Goal: Task Accomplishment & Management: Use online tool/utility

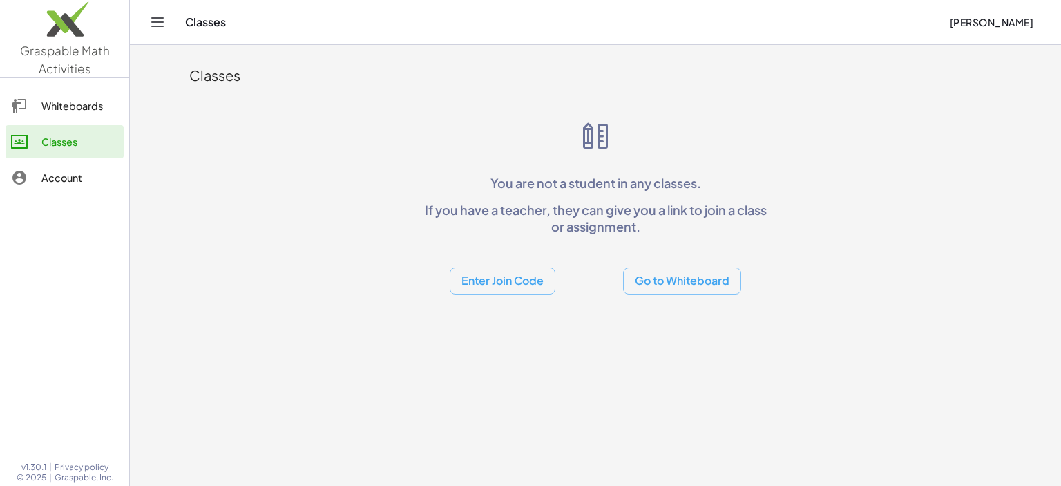
click at [688, 285] on button "Go to Whiteboard" at bounding box center [682, 280] width 118 height 27
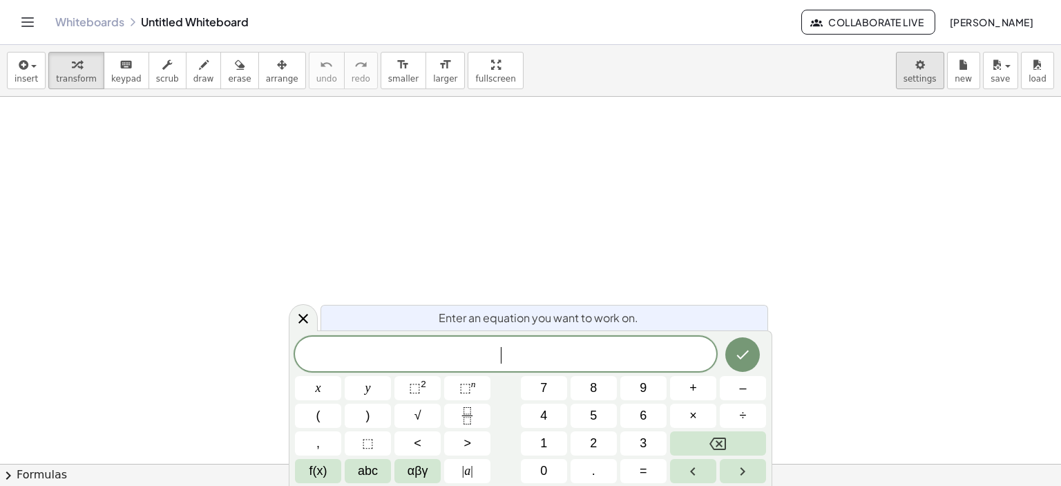
click at [925, 75] on body "Graspable Math Activities Whiteboards Classes Account v1.30.1 | Privacy policy …" at bounding box center [530, 243] width 1061 height 486
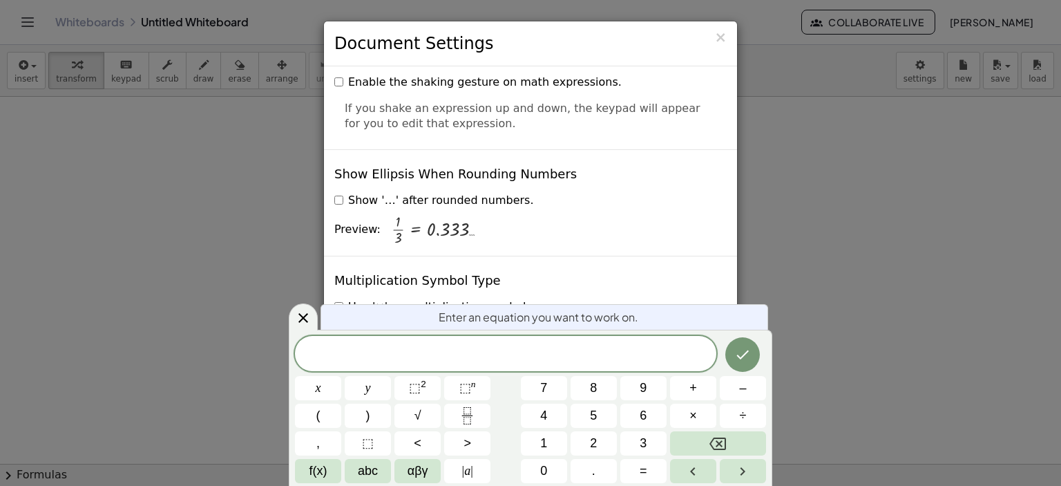
scroll to position [3344, 0]
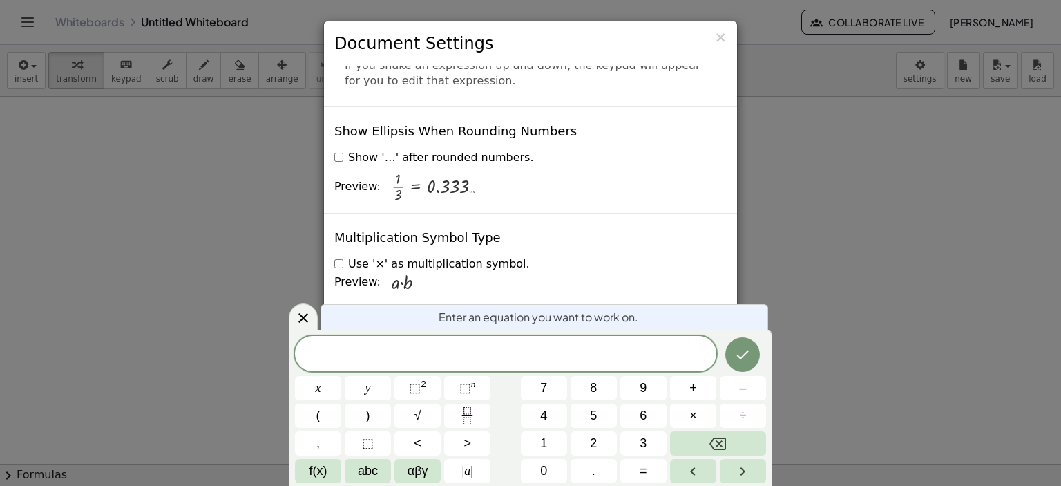
click at [304, 318] on icon at bounding box center [303, 318] width 17 height 17
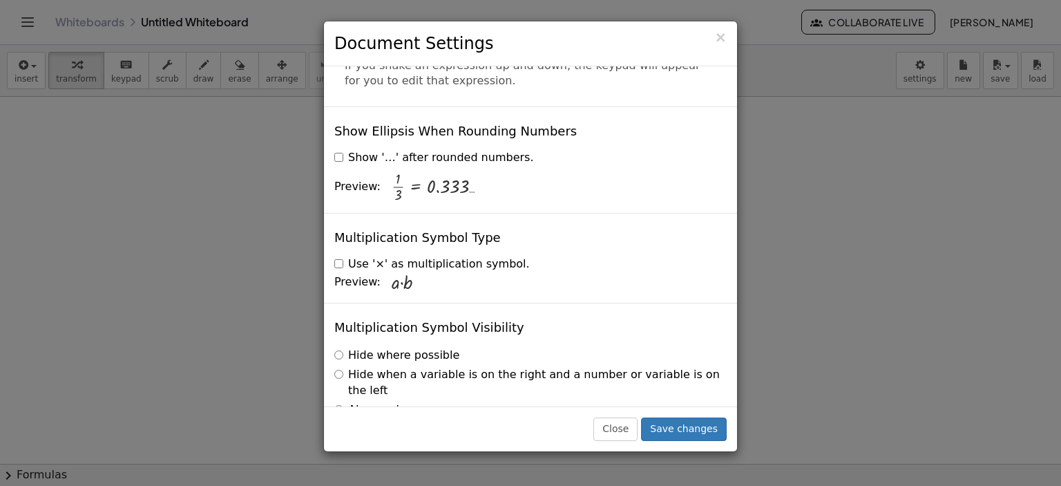
click at [375, 402] on label "Always show" at bounding box center [376, 410] width 85 height 16
click at [417, 348] on label "Hide where possible" at bounding box center [396, 356] width 125 height 16
click at [395, 402] on label "Always show" at bounding box center [376, 410] width 85 height 16
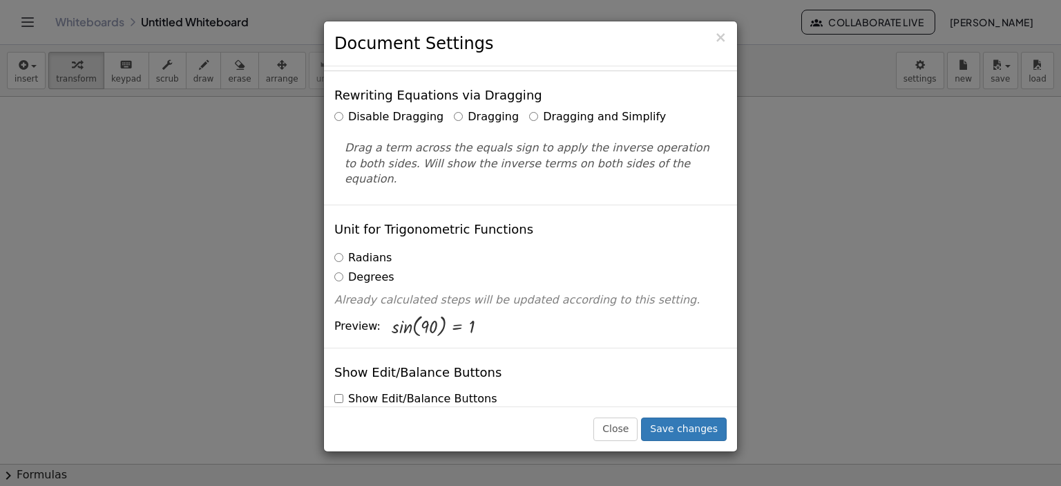
scroll to position [0, 0]
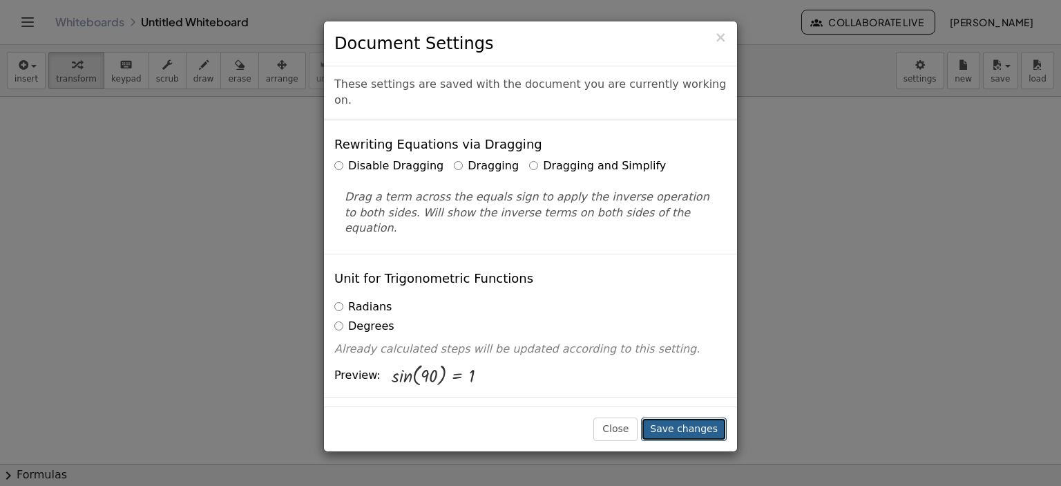
click at [670, 428] on button "Save changes" at bounding box center [684, 428] width 86 height 23
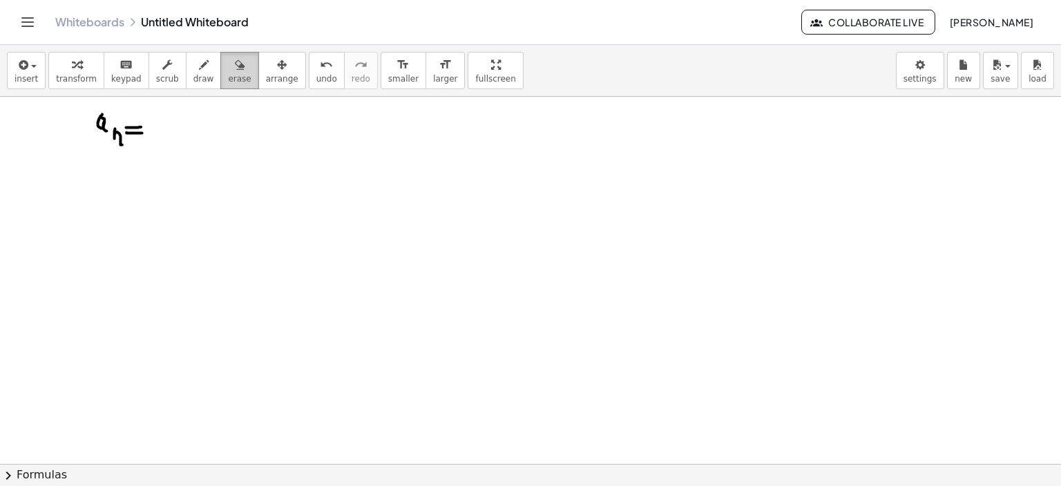
click at [235, 67] on icon "button" at bounding box center [240, 65] width 10 height 17
click at [228, 74] on span "erase" at bounding box center [239, 79] width 23 height 10
drag, startPoint x: 110, startPoint y: 132, endPoint x: 113, endPoint y: 143, distance: 11.6
click at [113, 143] on div at bounding box center [530, 464] width 1061 height 735
click at [33, 24] on icon "Toggle navigation" at bounding box center [27, 22] width 17 height 17
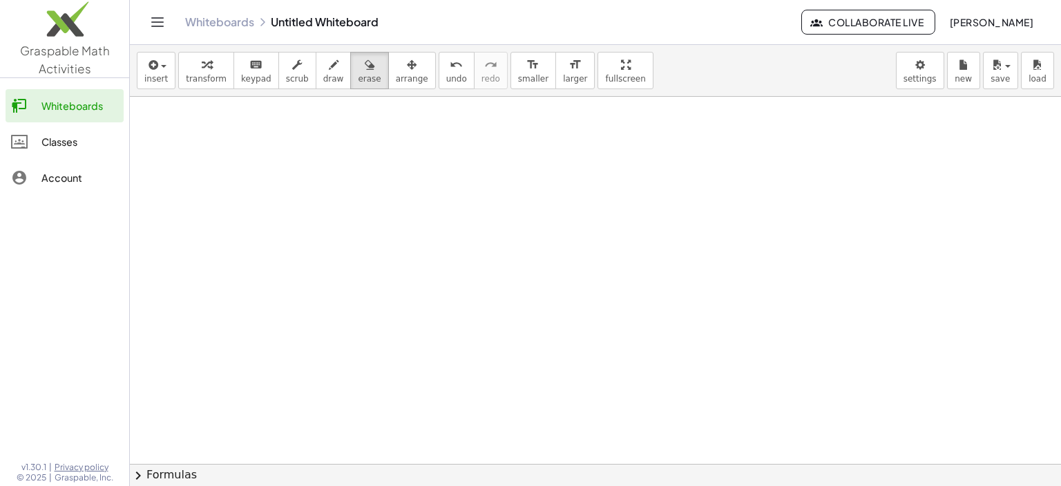
click at [598, 16] on div "Whiteboards Untitled Whiteboard" at bounding box center [493, 22] width 616 height 14
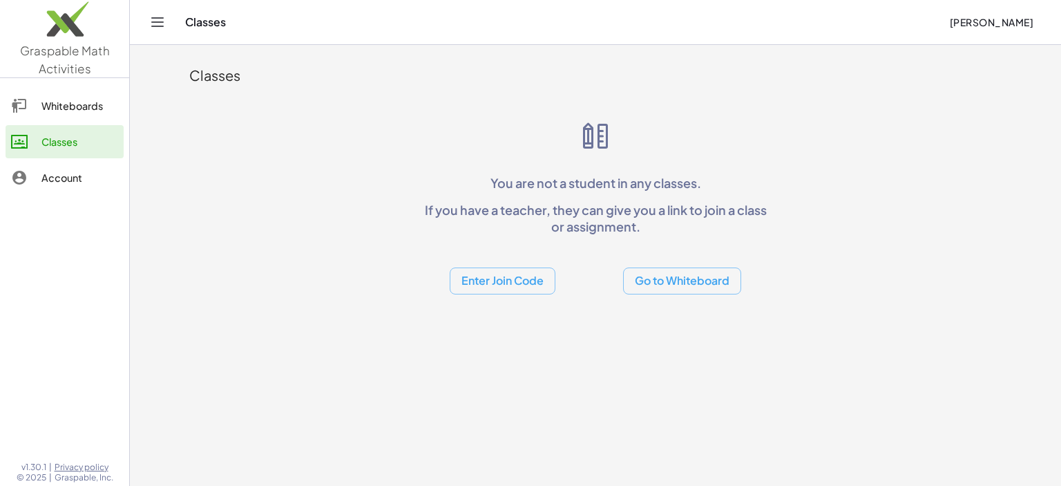
click at [704, 285] on button "Go to Whiteboard" at bounding box center [682, 280] width 118 height 27
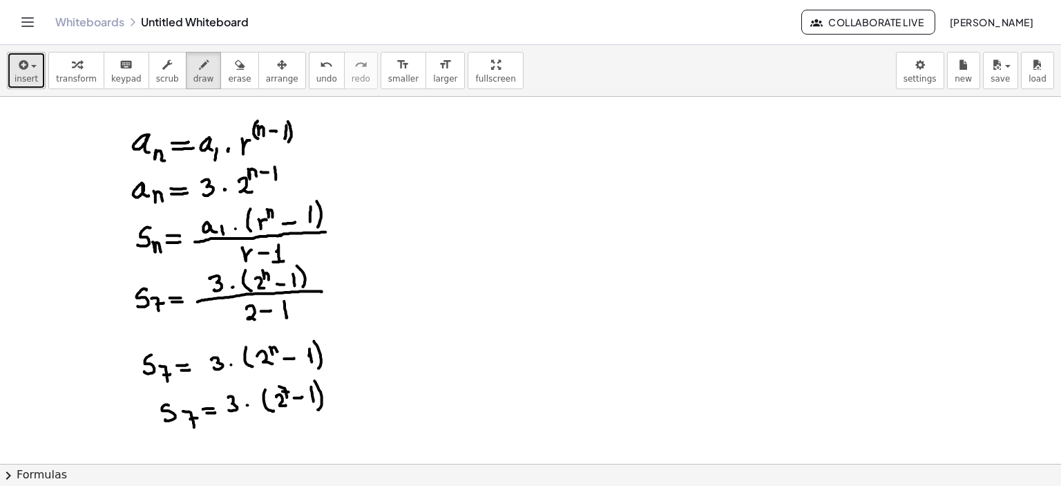
click at [32, 78] on span "insert" at bounding box center [26, 79] width 23 height 10
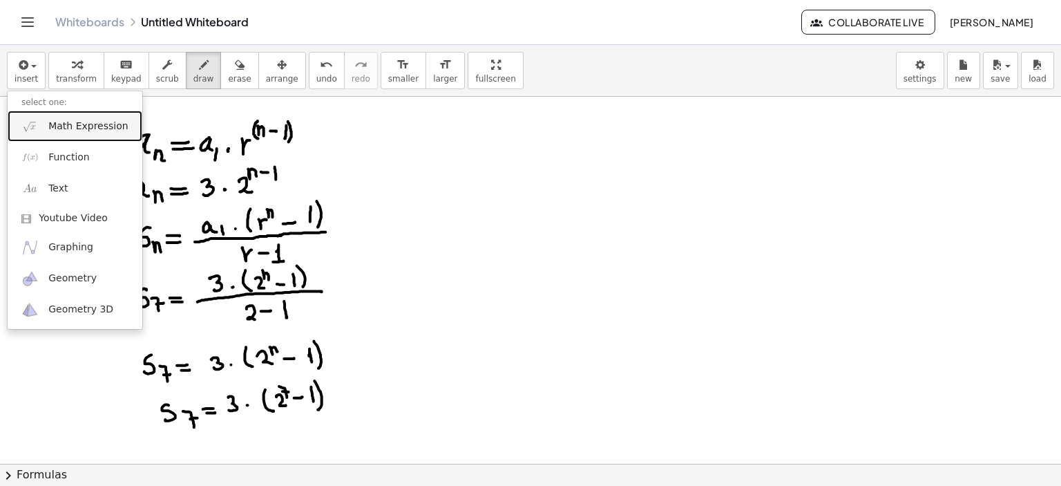
click at [92, 129] on span "Math Expression" at bounding box center [87, 127] width 79 height 14
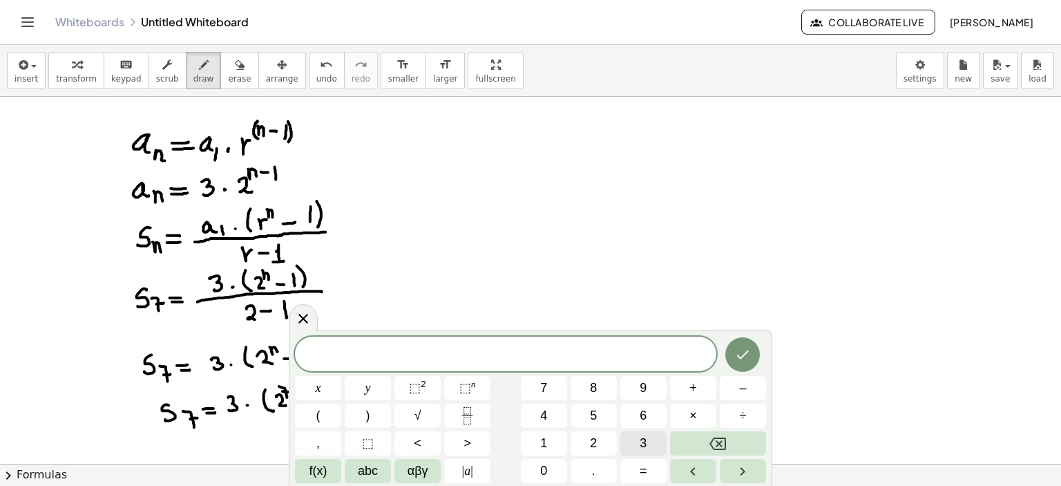
click at [642, 440] on span "3" at bounding box center [643, 443] width 7 height 19
click at [695, 415] on span "×" at bounding box center [694, 415] width 8 height 19
click at [326, 414] on button "(" at bounding box center [318, 416] width 46 height 24
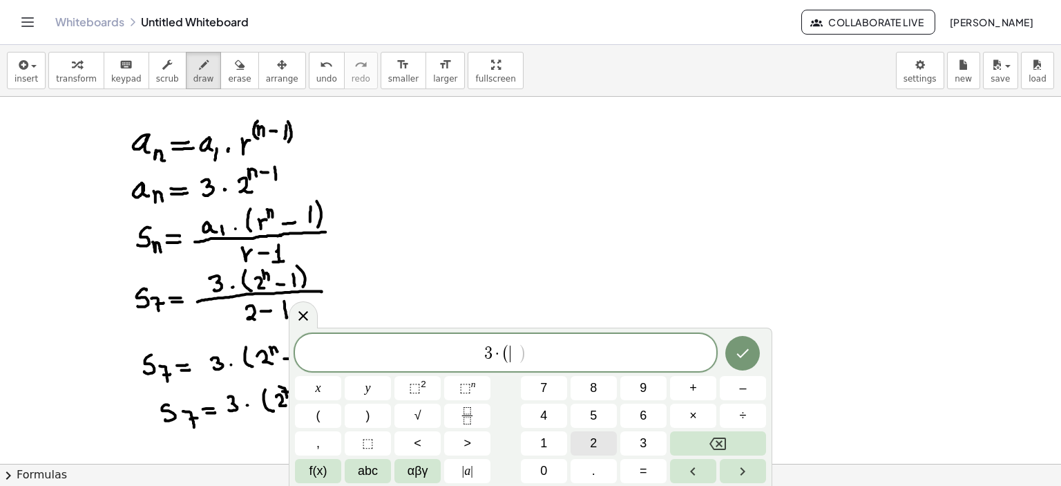
click at [596, 441] on span "2" at bounding box center [593, 443] width 7 height 19
click at [469, 385] on span "⬚" at bounding box center [466, 388] width 12 height 14
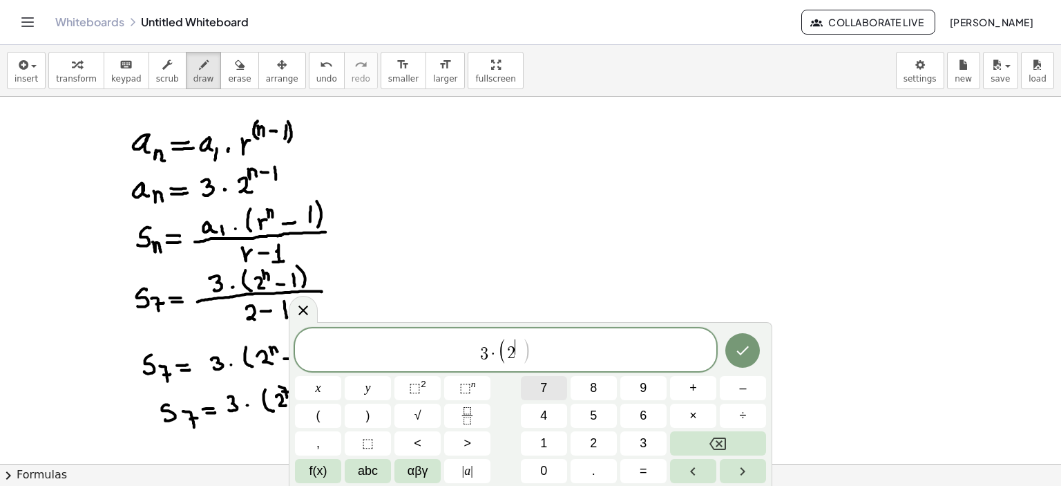
click at [549, 390] on button "7" at bounding box center [544, 388] width 46 height 24
click at [739, 466] on icon "Right arrow" at bounding box center [743, 471] width 17 height 17
click at [744, 391] on span "–" at bounding box center [742, 388] width 7 height 19
click at [554, 441] on button "1" at bounding box center [544, 443] width 46 height 24
click at [648, 466] on button "=" at bounding box center [644, 471] width 46 height 24
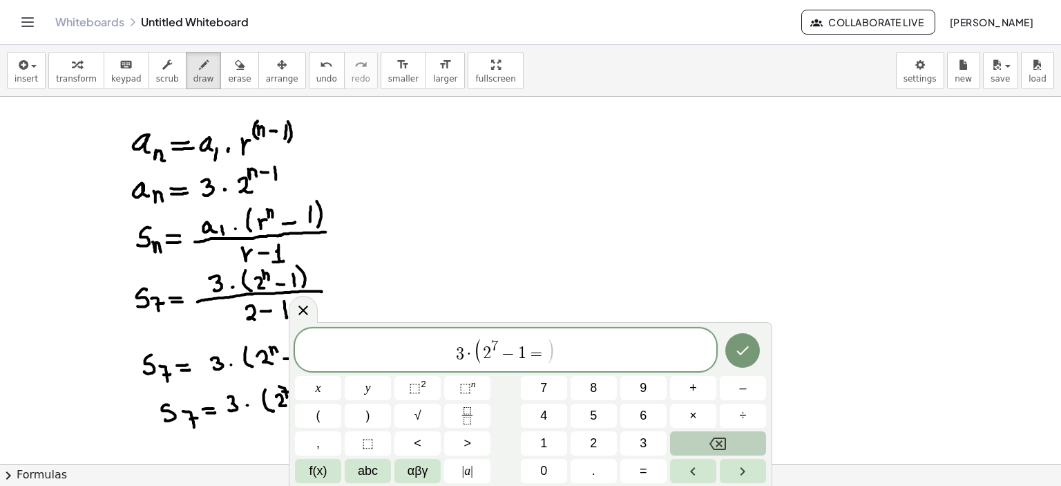
click at [703, 443] on button "Backspace" at bounding box center [718, 443] width 96 height 24
click at [741, 357] on icon "Done" at bounding box center [743, 350] width 17 height 17
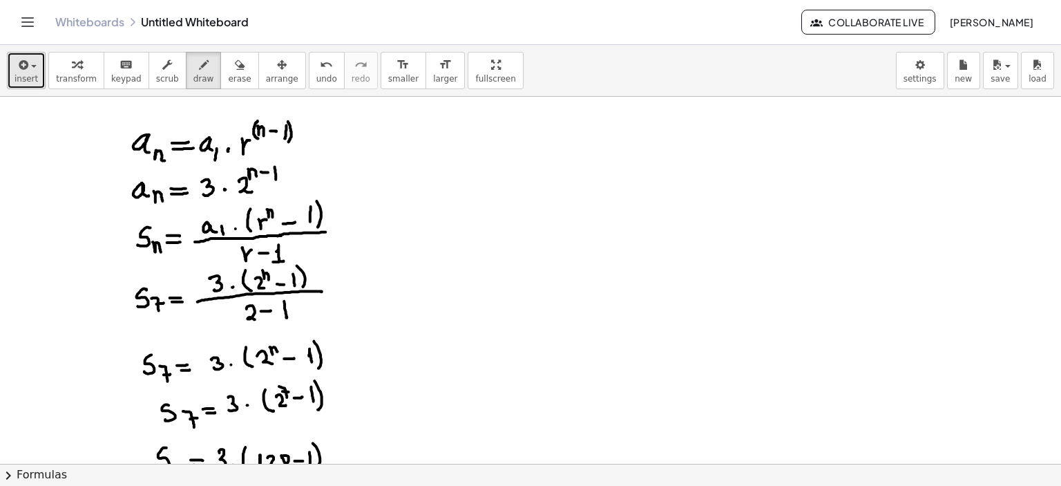
click at [27, 74] on span "insert" at bounding box center [26, 79] width 23 height 10
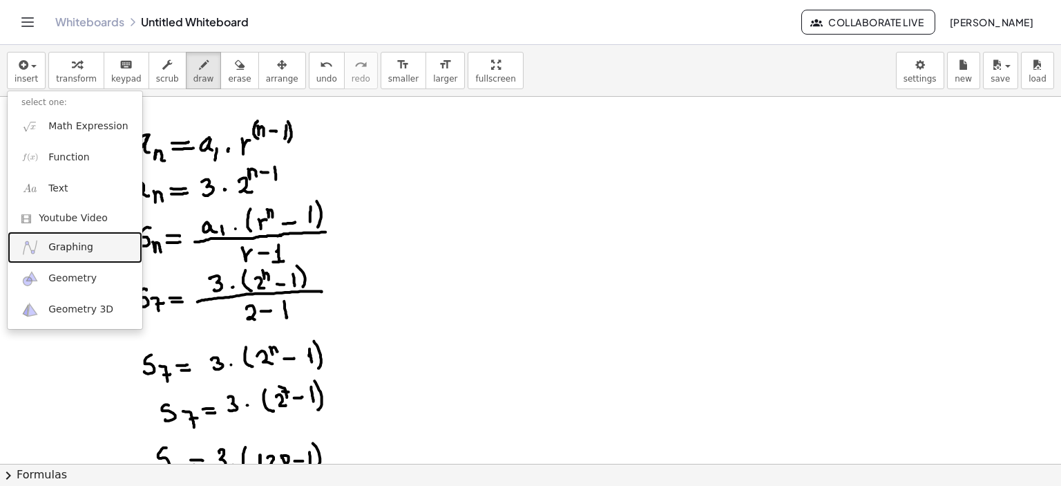
click at [86, 247] on span "Graphing" at bounding box center [70, 247] width 45 height 14
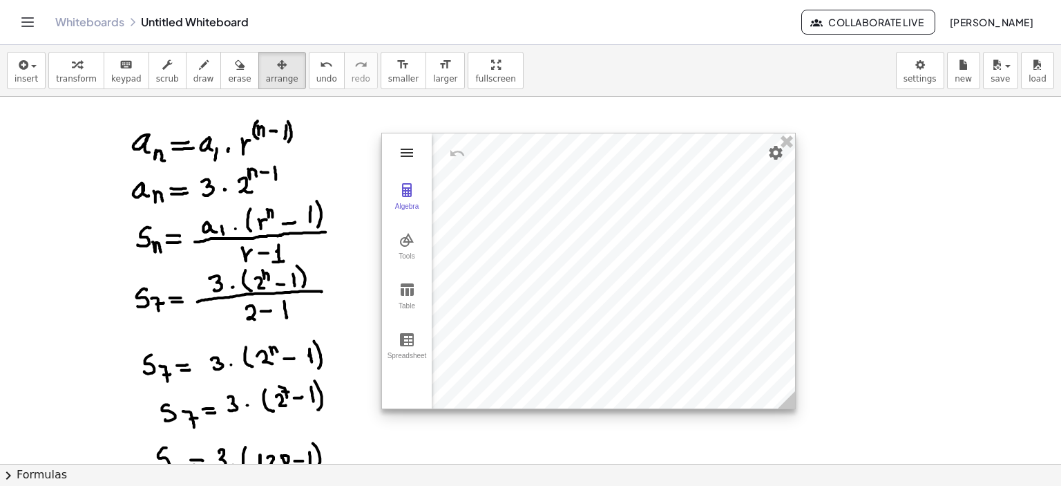
click at [412, 156] on img "Graphing Calculator" at bounding box center [407, 152] width 17 height 17
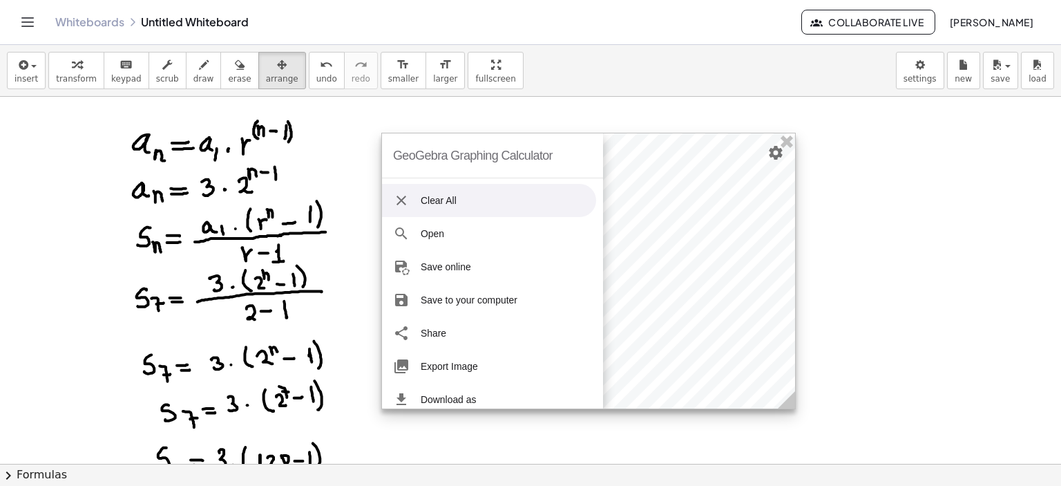
click at [406, 200] on img "Graphing Calculator" at bounding box center [401, 200] width 17 height 17
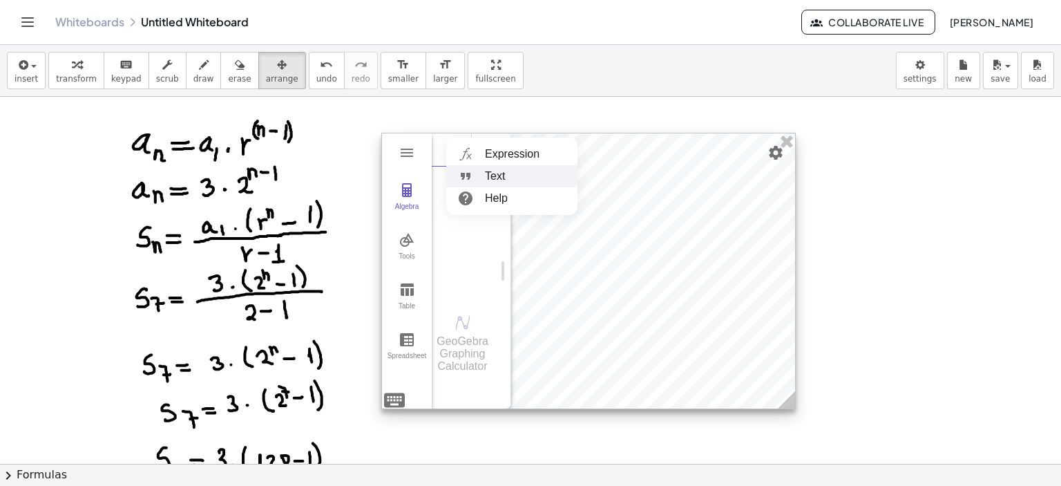
scroll to position [8, 0]
click at [504, 157] on li "Expression" at bounding box center [511, 154] width 131 height 22
drag, startPoint x: 509, startPoint y: 202, endPoint x: 522, endPoint y: 201, distance: 13.9
click at [493, 201] on div "Input…" at bounding box center [467, 213] width 68 height 162
click at [482, 155] on li "Expression" at bounding box center [513, 154] width 131 height 22
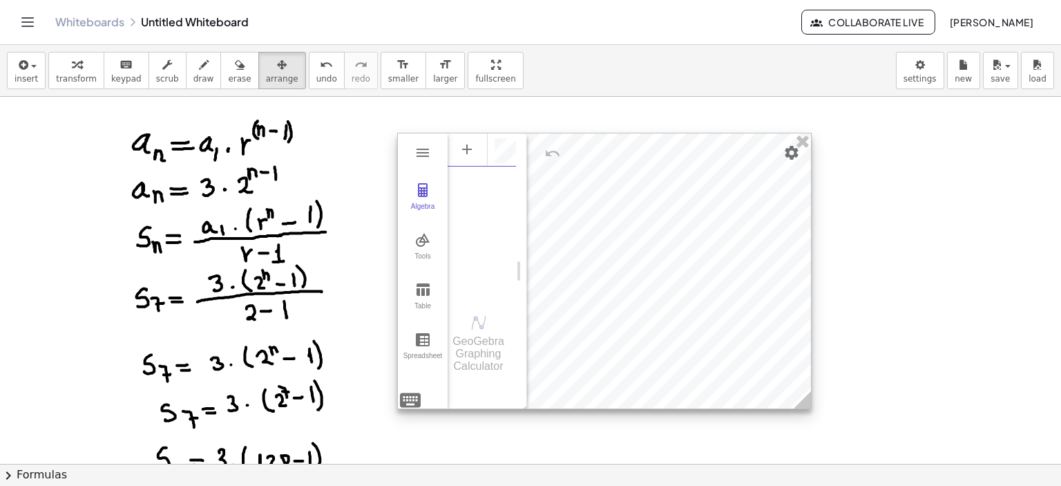
drag, startPoint x: 511, startPoint y: 157, endPoint x: 539, endPoint y: 157, distance: 27.6
click at [539, 157] on div at bounding box center [604, 270] width 413 height 275
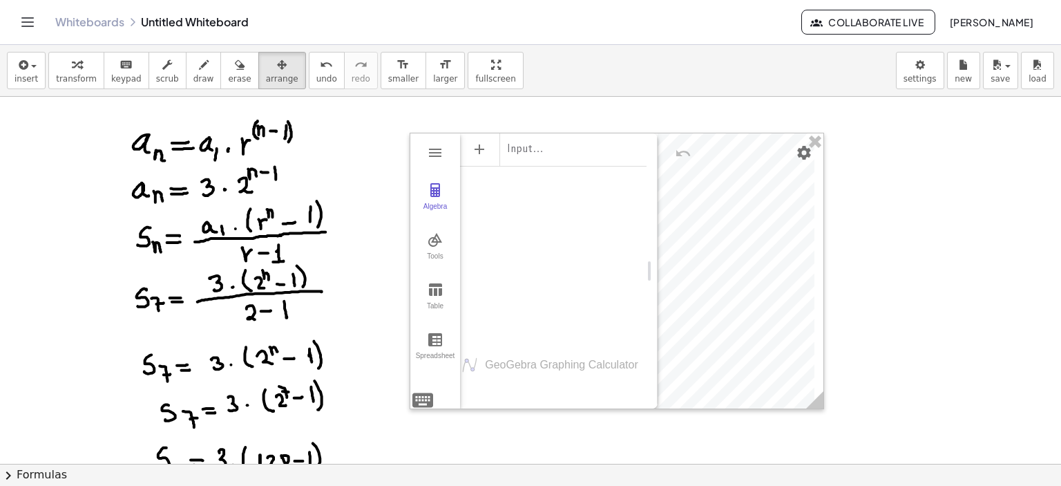
drag, startPoint x: 534, startPoint y: 157, endPoint x: 641, endPoint y: 175, distance: 108.6
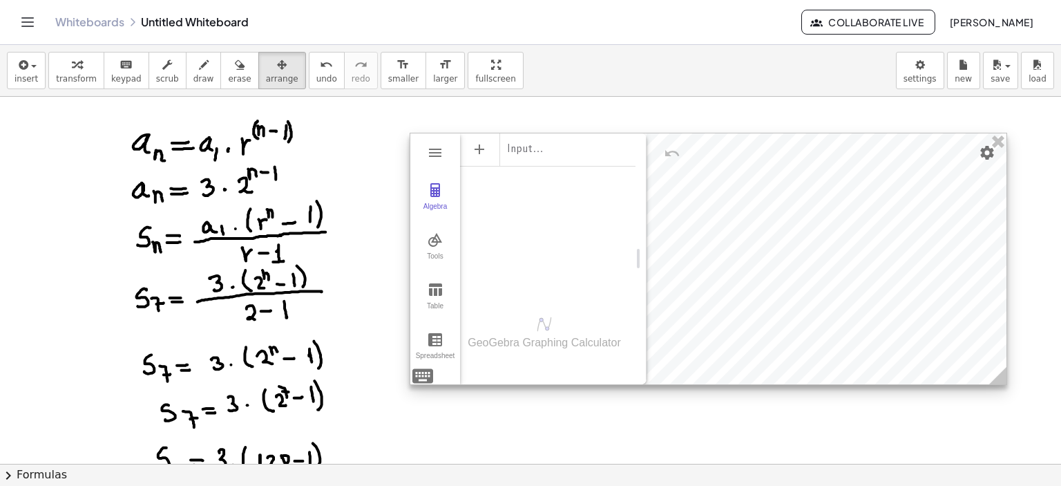
drag, startPoint x: 818, startPoint y: 397, endPoint x: 967, endPoint y: 366, distance: 151.7
click at [1001, 372] on icon at bounding box center [998, 375] width 17 height 17
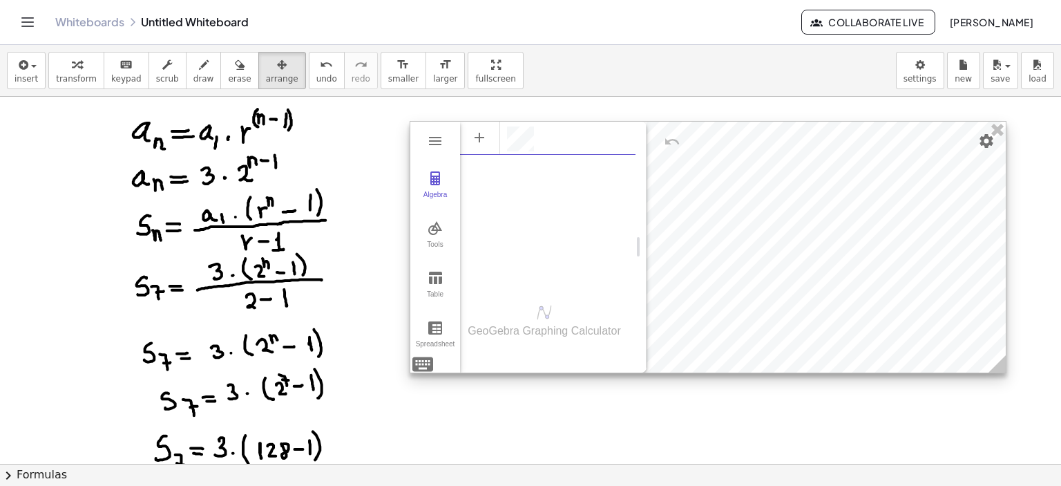
scroll to position [0, 0]
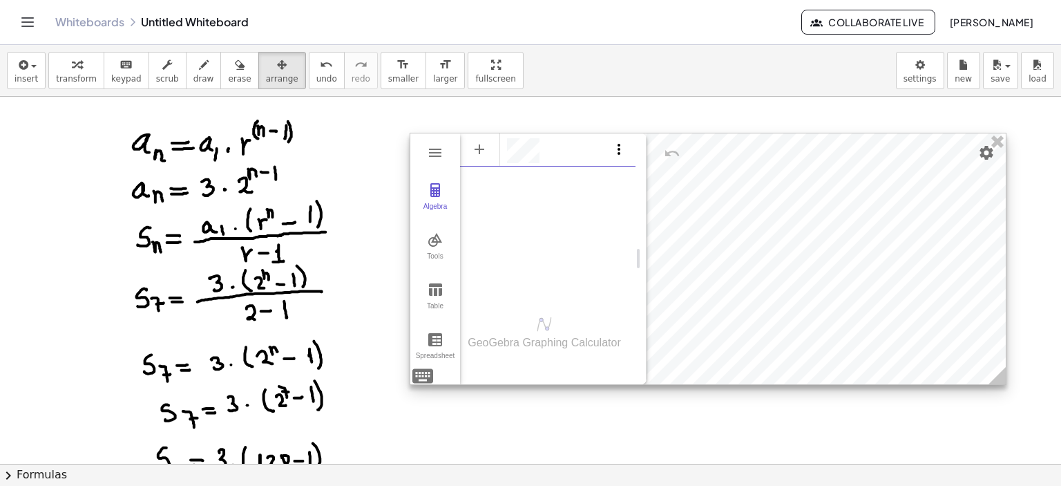
click at [616, 146] on img "Options" at bounding box center [619, 149] width 17 height 17
click at [578, 147] on div "Algebra" at bounding box center [571, 150] width 129 height 25
click at [549, 227] on div "Input…" at bounding box center [548, 214] width 176 height 164
click at [600, 148] on div "Algebra" at bounding box center [571, 155] width 129 height 28
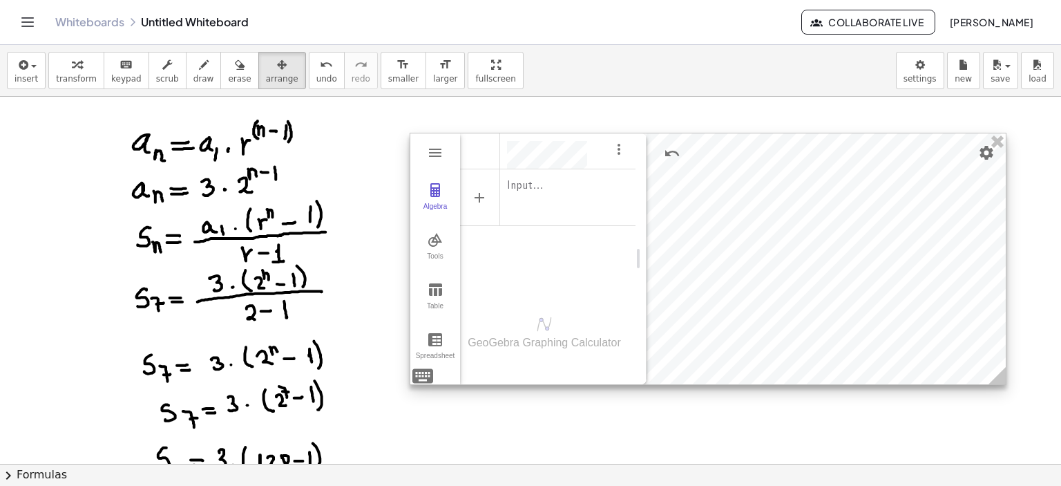
click at [580, 281] on div "Input…" at bounding box center [548, 214] width 176 height 164
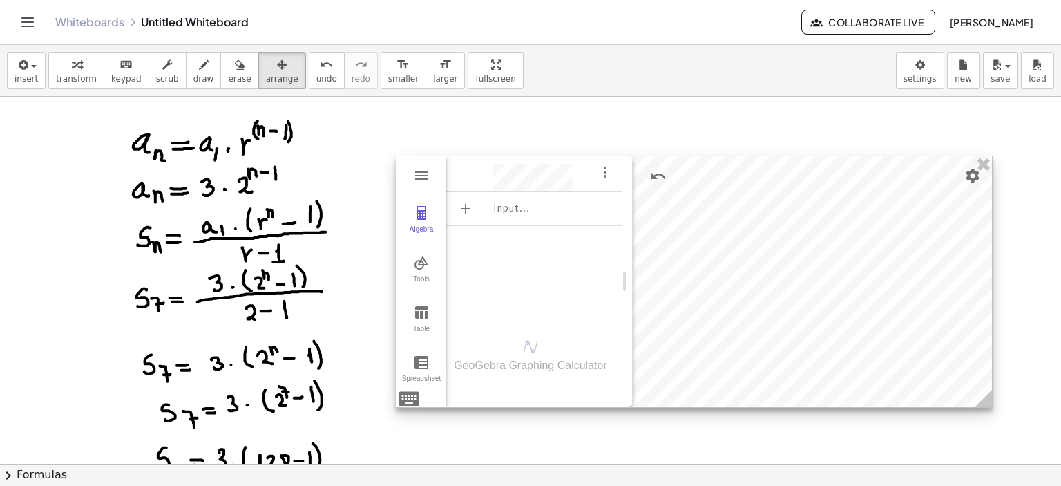
drag, startPoint x: 876, startPoint y: 211, endPoint x: 862, endPoint y: 234, distance: 26.7
click at [862, 234] on div at bounding box center [695, 281] width 596 height 251
click at [567, 211] on div "Input…" at bounding box center [534, 220] width 176 height 56
click at [541, 265] on div "Algebra" at bounding box center [534, 237] width 176 height 164
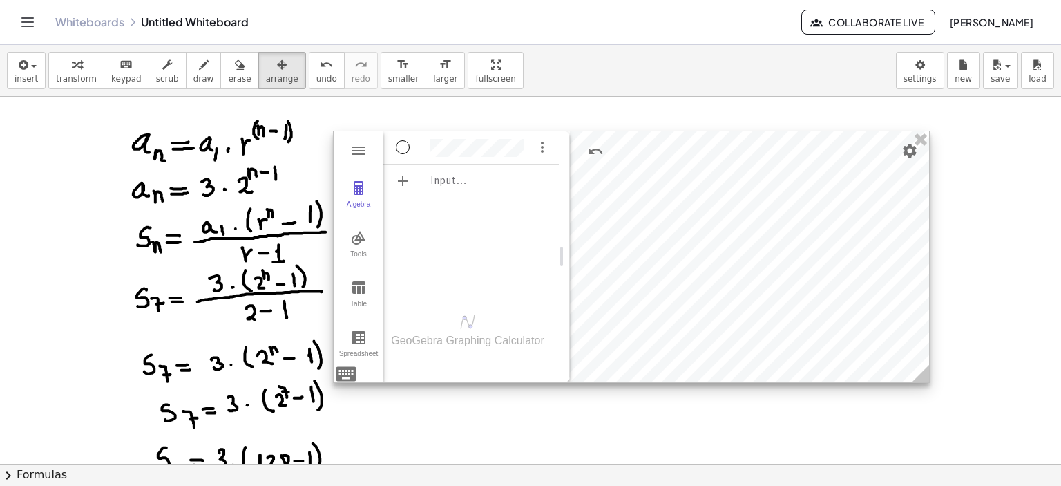
drag, startPoint x: 868, startPoint y: 256, endPoint x: 805, endPoint y: 232, distance: 67.6
click at [805, 232] on div at bounding box center [632, 256] width 596 height 251
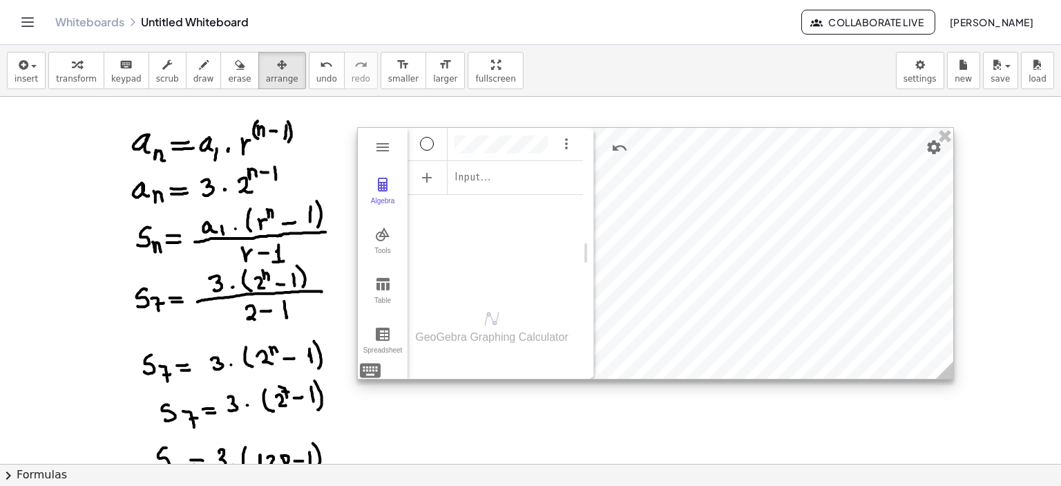
drag, startPoint x: 803, startPoint y: 229, endPoint x: 827, endPoint y: 226, distance: 24.4
click at [827, 226] on div at bounding box center [656, 253] width 596 height 251
click at [427, 140] on div "Algebra" at bounding box center [427, 144] width 14 height 14
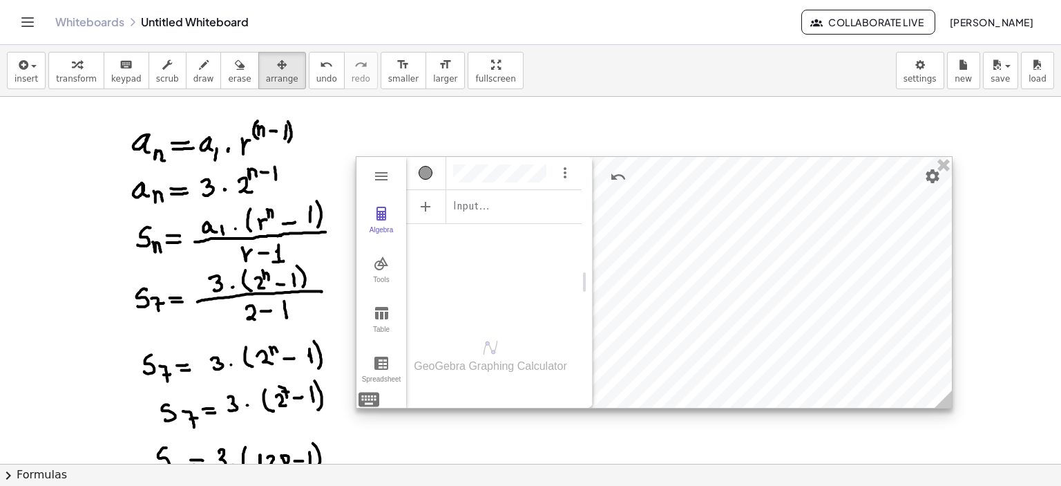
drag, startPoint x: 815, startPoint y: 292, endPoint x: 814, endPoint y: 321, distance: 29.1
click at [814, 321] on div at bounding box center [655, 282] width 596 height 251
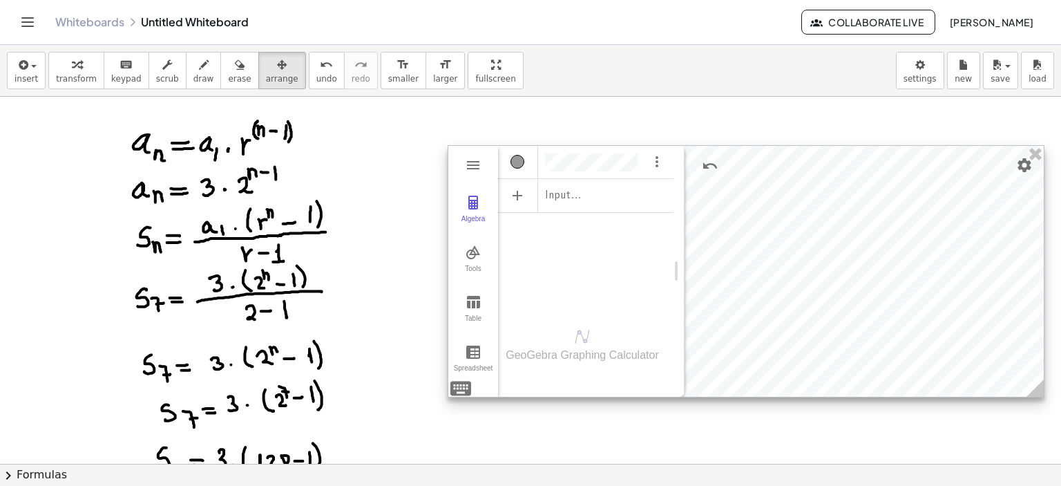
drag, startPoint x: 814, startPoint y: 322, endPoint x: 906, endPoint y: 311, distance: 92.6
click at [906, 311] on div at bounding box center [747, 271] width 596 height 251
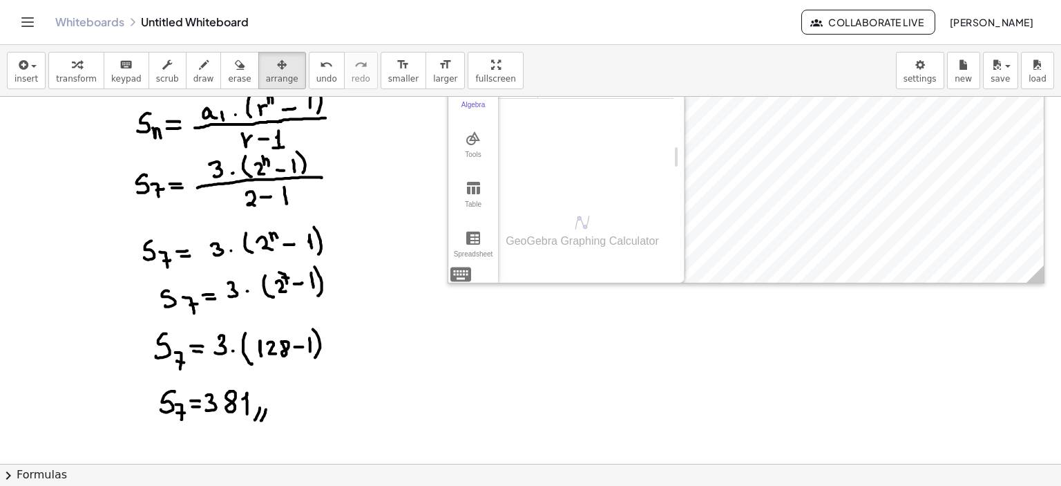
scroll to position [138, 0]
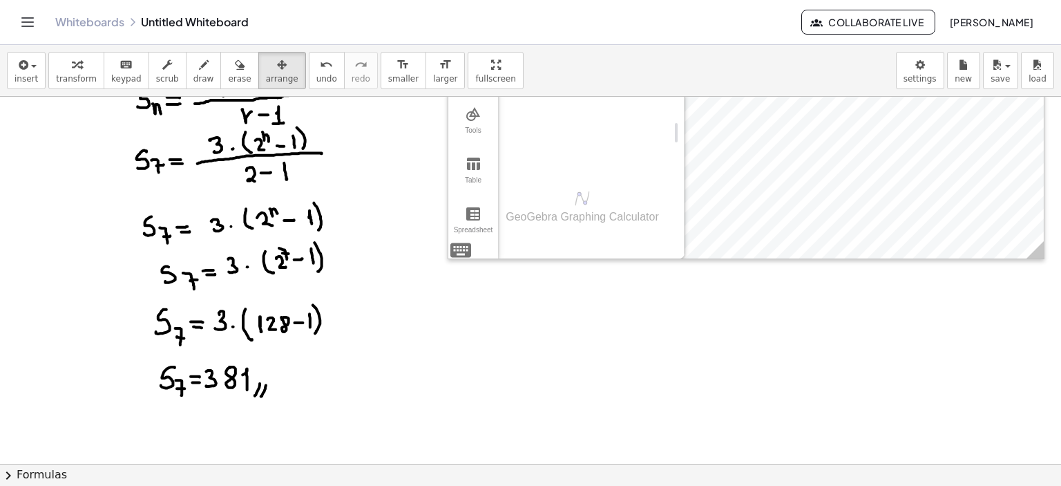
drag, startPoint x: 343, startPoint y: 406, endPoint x: 167, endPoint y: 224, distance: 253.2
click at [167, 224] on div at bounding box center [530, 326] width 1061 height 735
click at [228, 68] on div "button" at bounding box center [239, 64] width 23 height 17
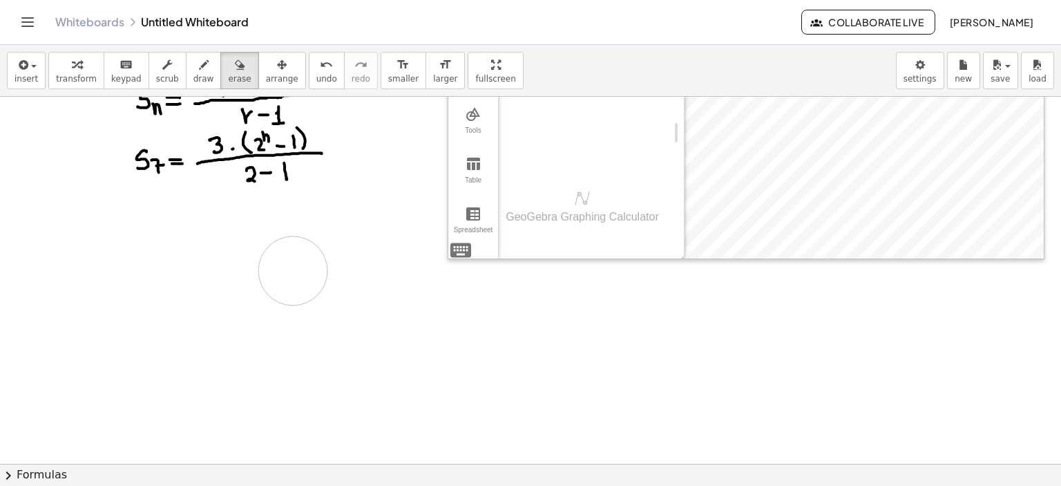
drag, startPoint x: 303, startPoint y: 392, endPoint x: 265, endPoint y: 270, distance: 127.6
click at [293, 270] on div at bounding box center [530, 326] width 1061 height 735
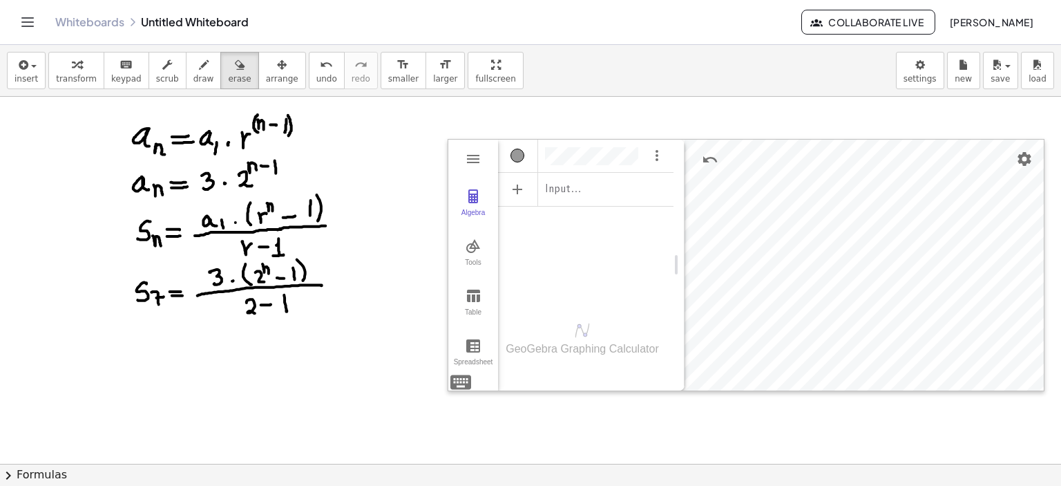
scroll to position [0, 0]
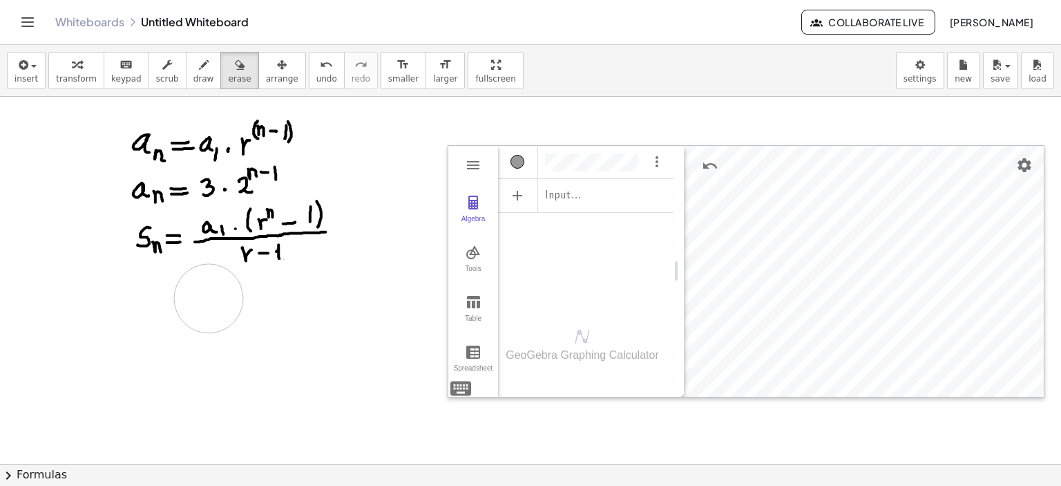
drag, startPoint x: 144, startPoint y: 310, endPoint x: 256, endPoint y: 309, distance: 112.0
click at [255, 308] on div at bounding box center [530, 464] width 1061 height 735
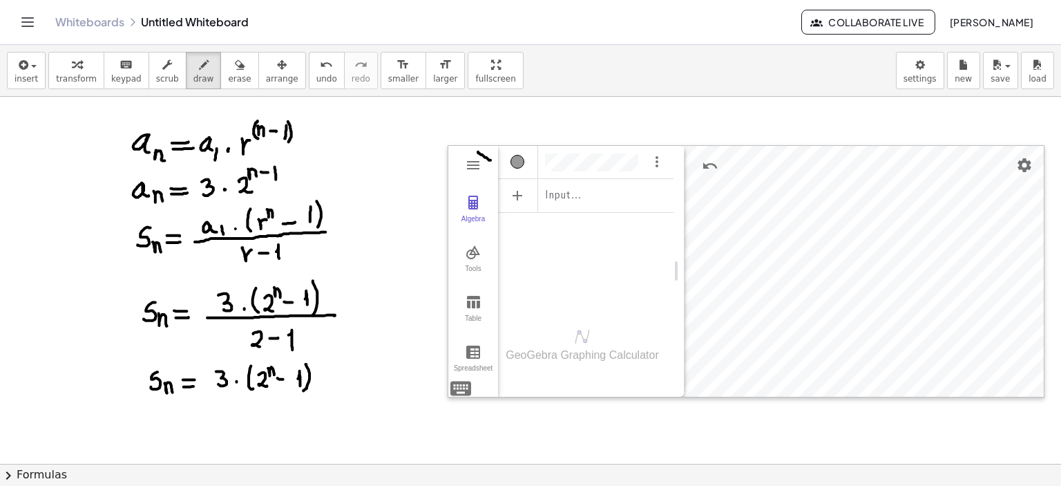
drag, startPoint x: 491, startPoint y: 160, endPoint x: 478, endPoint y: 151, distance: 15.0
click at [478, 151] on div at bounding box center [530, 464] width 1061 height 735
drag, startPoint x: 219, startPoint y: 75, endPoint x: 320, endPoint y: 115, distance: 108.3
click at [228, 78] on span "erase" at bounding box center [239, 79] width 23 height 10
click at [484, 157] on div at bounding box center [530, 464] width 1061 height 735
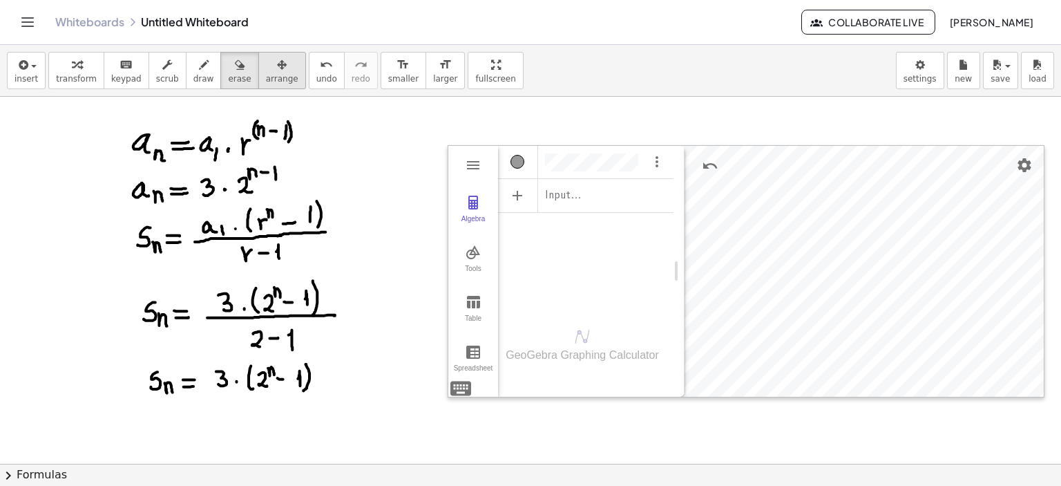
click at [277, 63] on icon "button" at bounding box center [282, 65] width 10 height 17
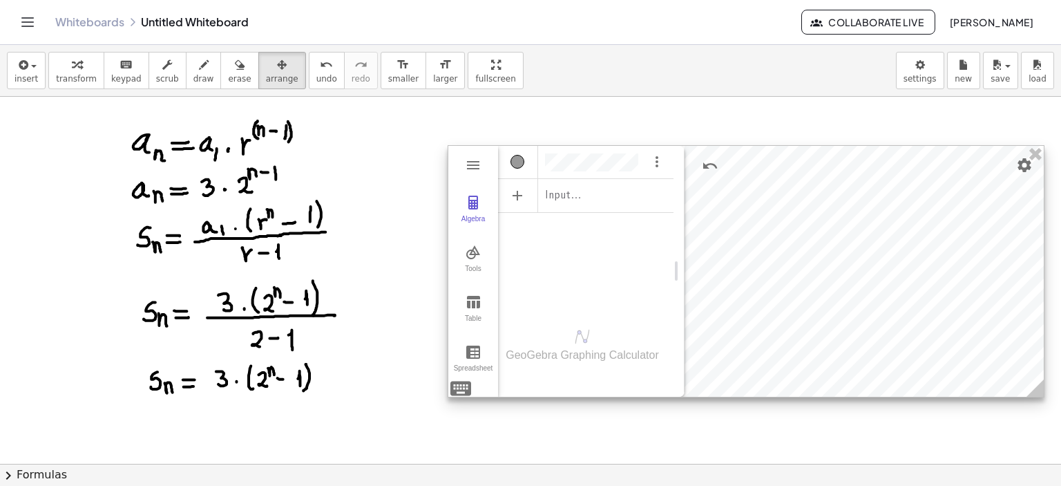
drag, startPoint x: 462, startPoint y: 185, endPoint x: 449, endPoint y: 180, distance: 14.6
click at [449, 180] on div "Algebra Tools Table Spreadsheet" at bounding box center [474, 271] width 50 height 251
drag, startPoint x: 650, startPoint y: 282, endPoint x: 585, endPoint y: 253, distance: 71.1
click at [585, 253] on div "Input…" at bounding box center [586, 226] width 176 height 164
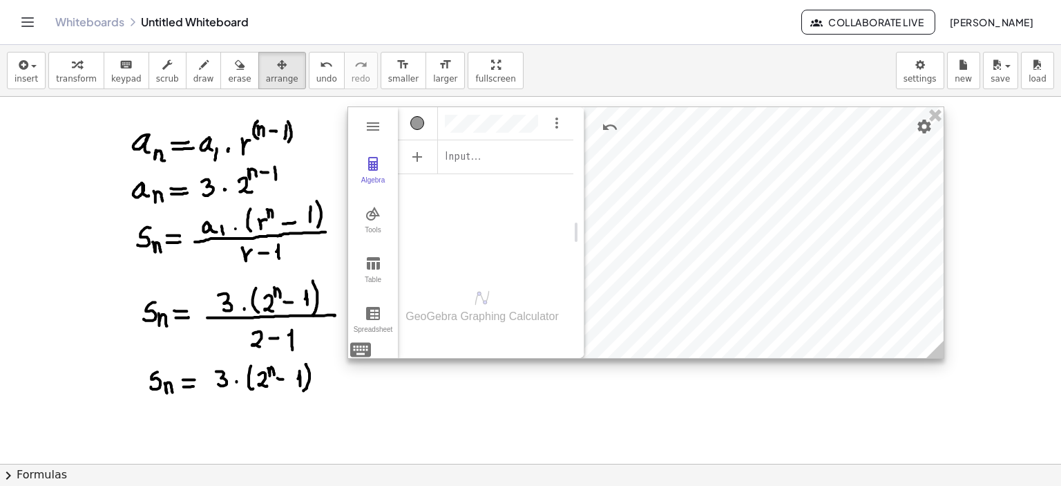
drag, startPoint x: 1028, startPoint y: 232, endPoint x: 928, endPoint y: 193, distance: 107.4
click at [928, 193] on div at bounding box center [646, 232] width 596 height 251
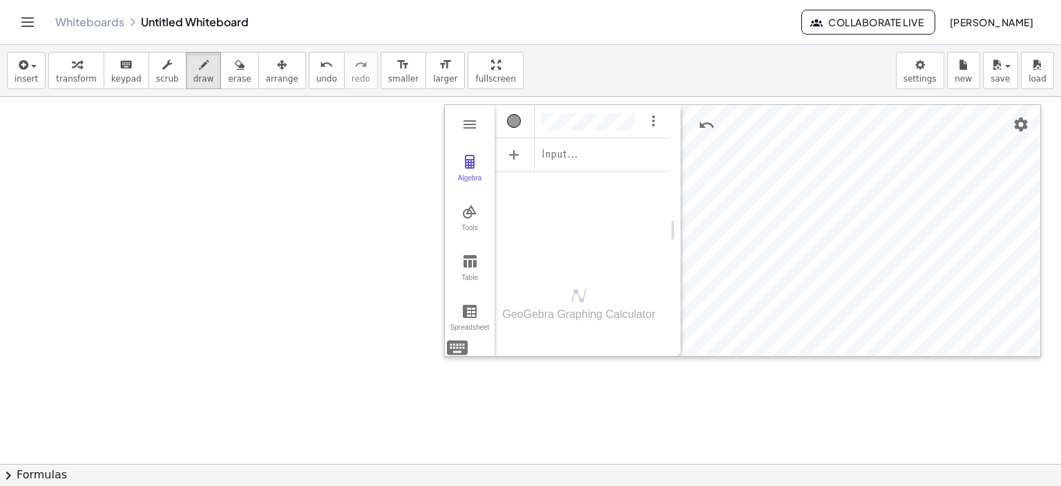
click at [631, 117] on div at bounding box center [530, 464] width 1061 height 735
click at [636, 122] on div at bounding box center [530, 464] width 1061 height 735
click at [560, 126] on div at bounding box center [530, 464] width 1061 height 735
click at [655, 129] on div at bounding box center [530, 464] width 1061 height 735
click at [652, 122] on div at bounding box center [530, 464] width 1061 height 735
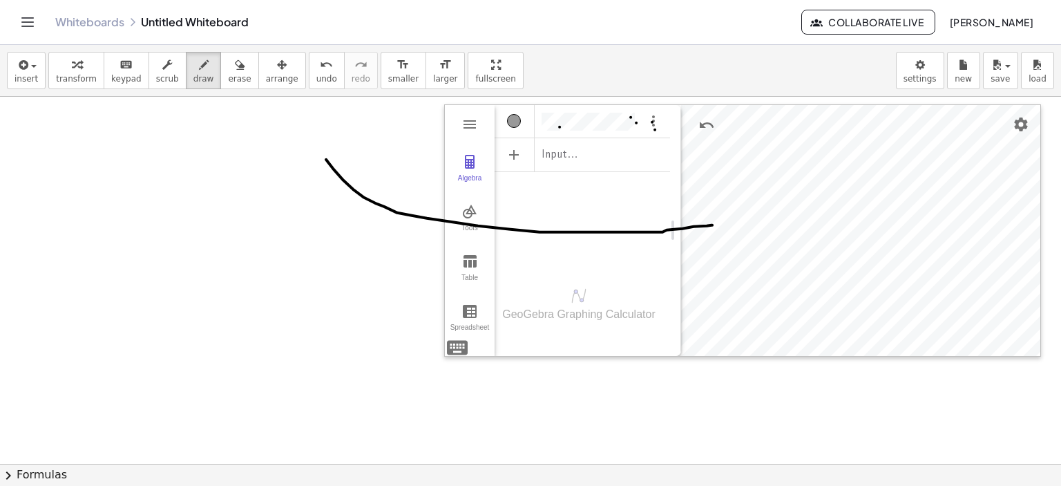
drag, startPoint x: 328, startPoint y: 162, endPoint x: 710, endPoint y: 223, distance: 386.4
click at [713, 224] on div at bounding box center [530, 464] width 1061 height 735
click at [228, 56] on div "button" at bounding box center [239, 64] width 23 height 17
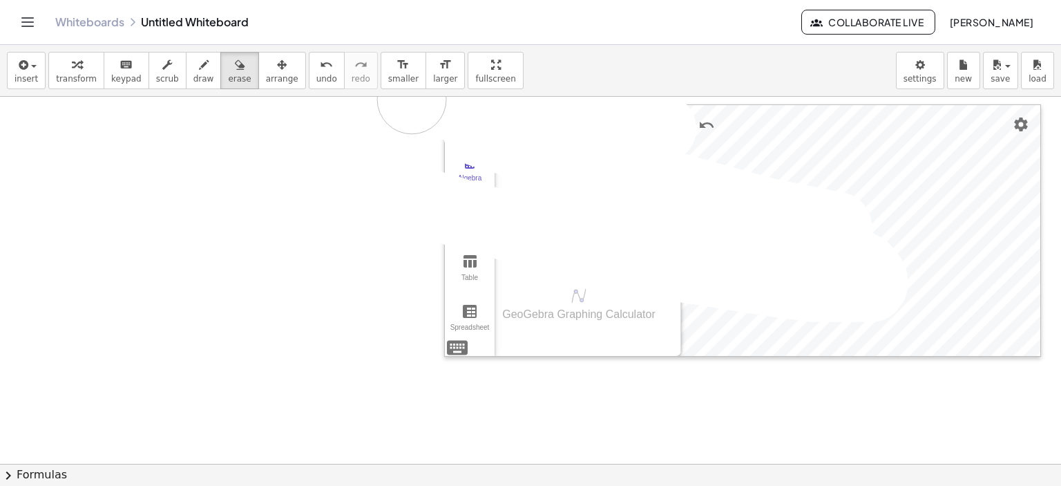
drag, startPoint x: 312, startPoint y: 137, endPoint x: 641, endPoint y: 115, distance: 329.0
click at [641, 115] on div at bounding box center [530, 464] width 1061 height 735
click at [636, 122] on div at bounding box center [530, 464] width 1061 height 735
click at [220, 77] on button "erase" at bounding box center [239, 70] width 38 height 37
click at [317, 75] on span "undo" at bounding box center [327, 79] width 21 height 10
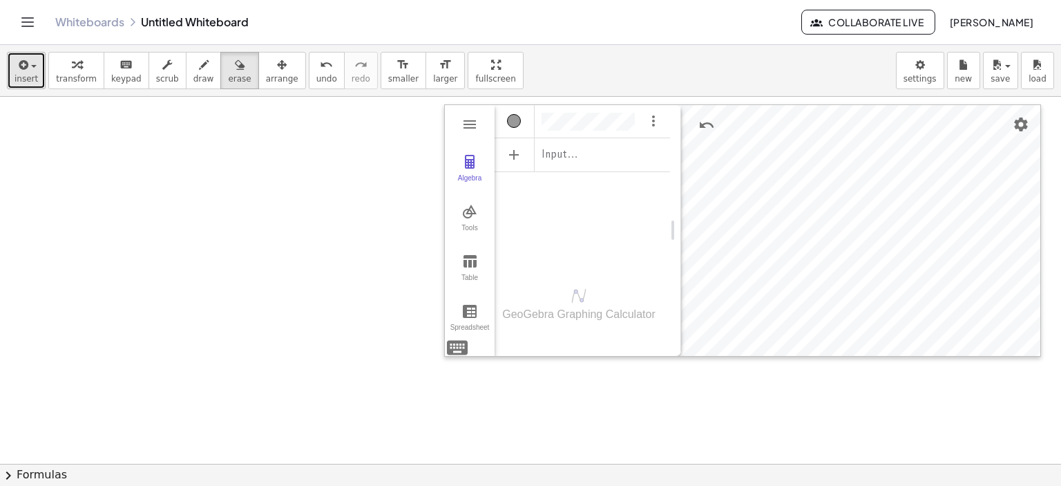
click at [29, 71] on div "button" at bounding box center [26, 64] width 23 height 17
click at [466, 118] on div at bounding box center [530, 464] width 1061 height 735
click at [235, 71] on icon "button" at bounding box center [240, 65] width 10 height 17
click at [162, 70] on icon "button" at bounding box center [167, 65] width 10 height 17
click at [193, 74] on span "draw" at bounding box center [203, 79] width 21 height 10
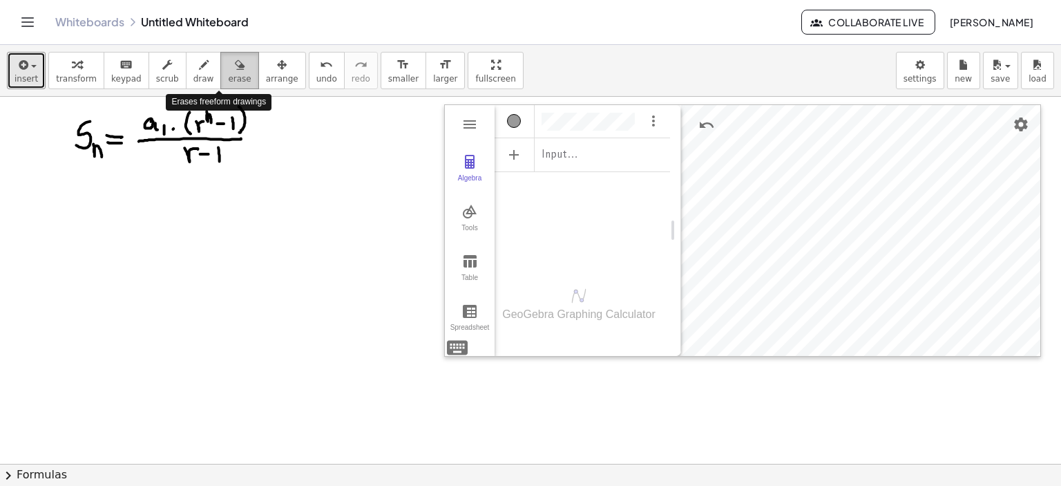
click at [235, 73] on icon "button" at bounding box center [240, 65] width 10 height 17
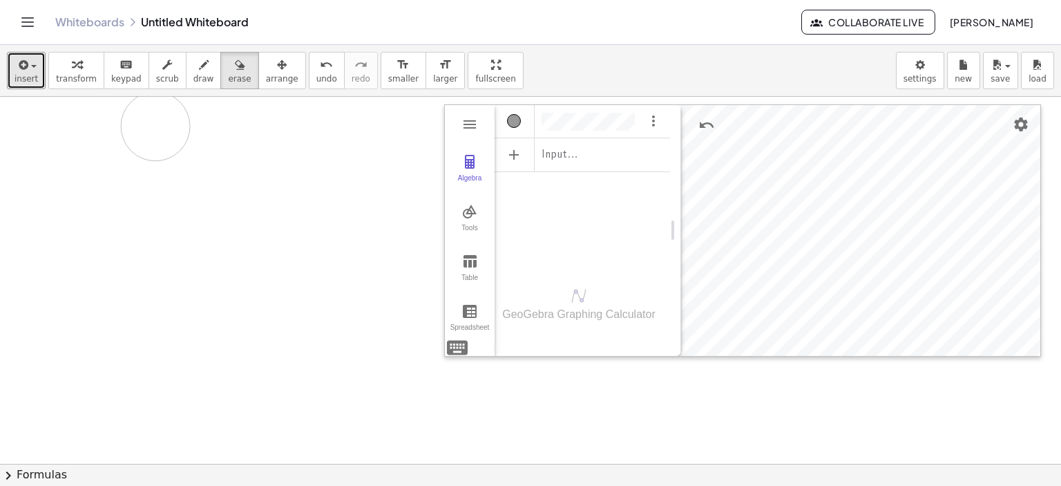
drag, startPoint x: 254, startPoint y: 168, endPoint x: 195, endPoint y: 126, distance: 71.9
click at [162, 126] on div at bounding box center [530, 464] width 1061 height 735
click at [550, 120] on div at bounding box center [530, 464] width 1061 height 735
click at [32, 70] on div "button" at bounding box center [26, 64] width 23 height 17
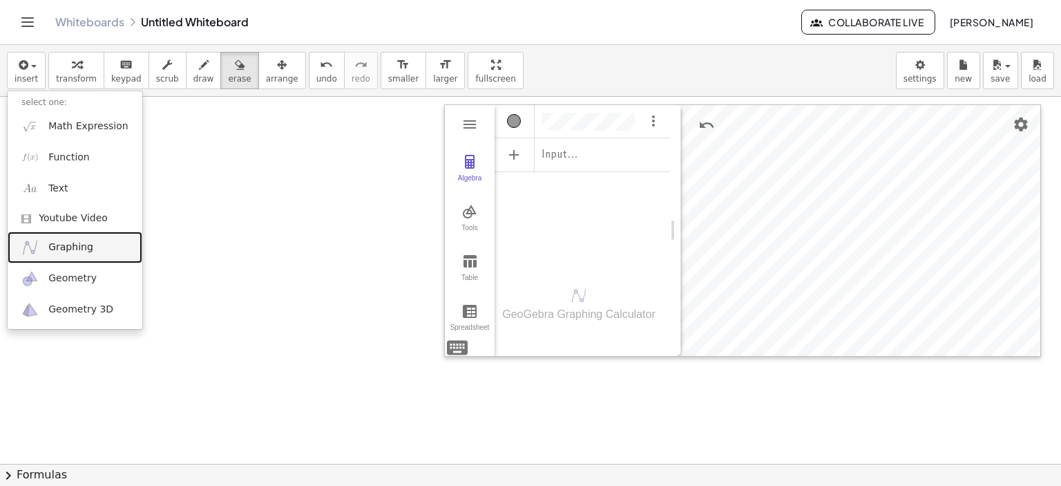
click at [79, 243] on span "Graphing" at bounding box center [70, 247] width 45 height 14
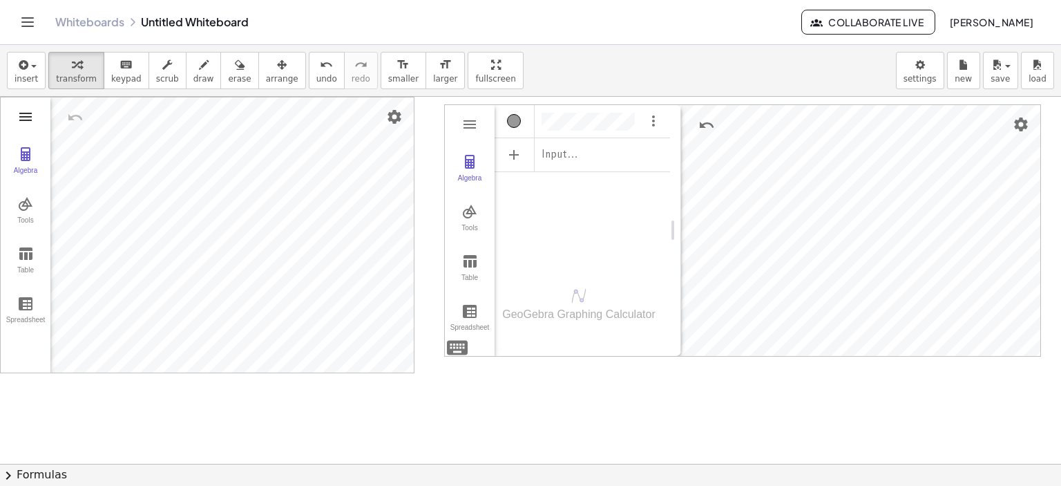
click at [26, 119] on img "Graphing Calculator" at bounding box center [25, 116] width 17 height 17
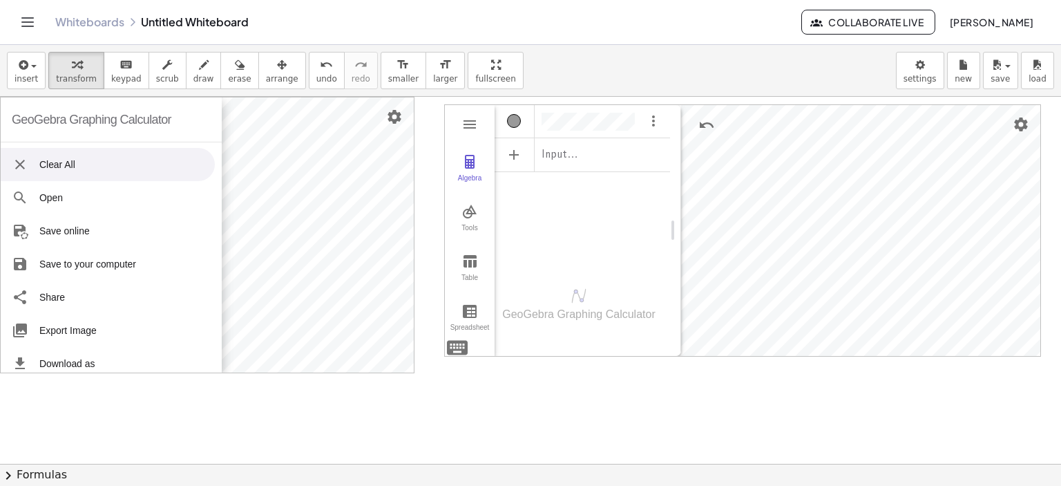
click at [66, 169] on li "Clear All" at bounding box center [108, 164] width 214 height 33
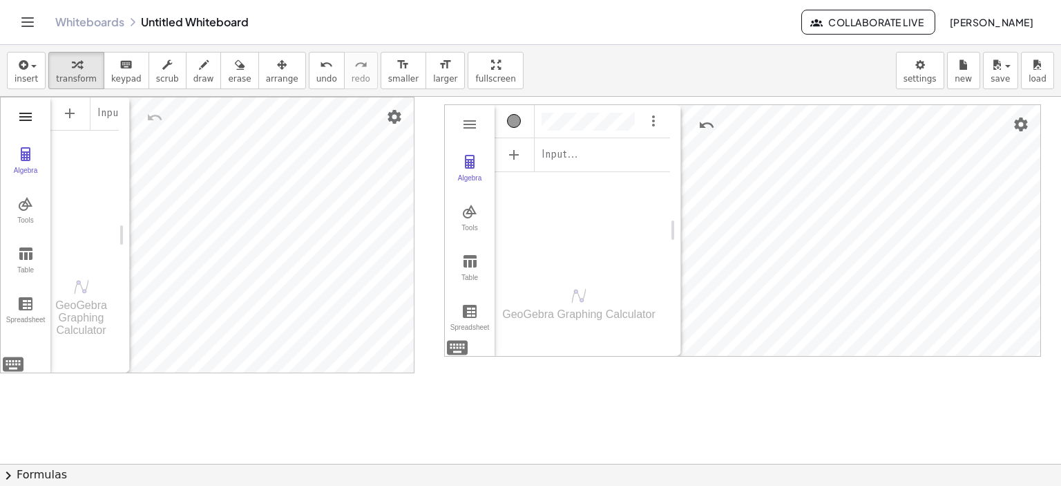
click at [26, 122] on img "Graphing Calculator" at bounding box center [25, 116] width 17 height 17
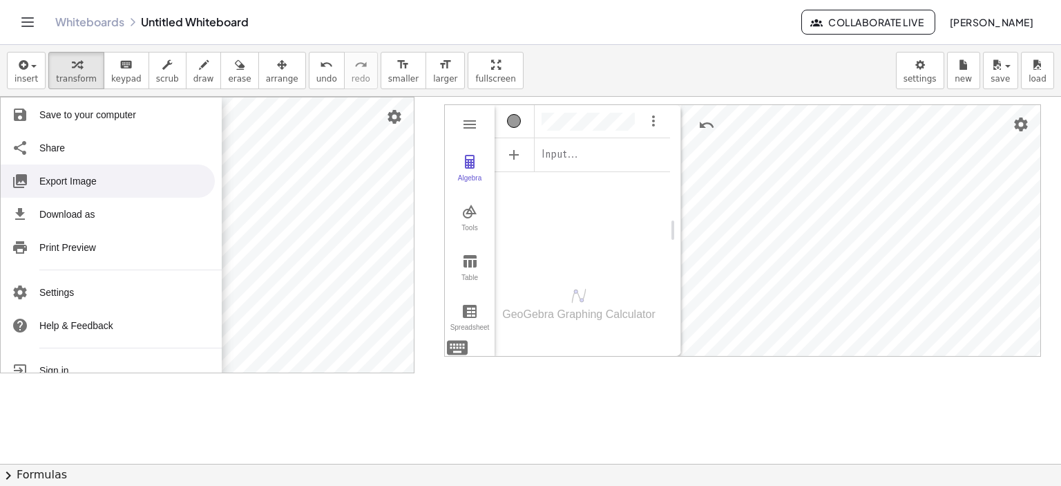
scroll to position [169, 0]
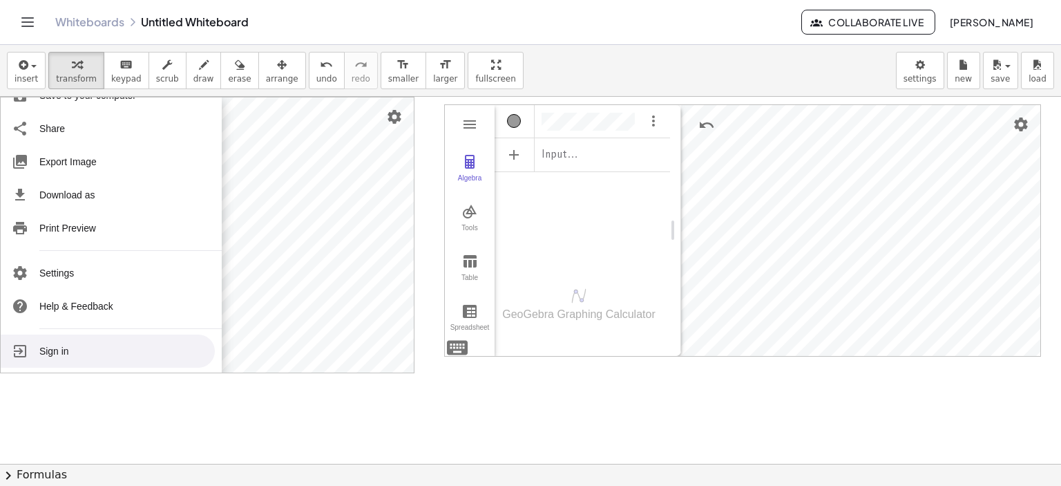
click at [55, 348] on li "Sign in" at bounding box center [108, 350] width 214 height 33
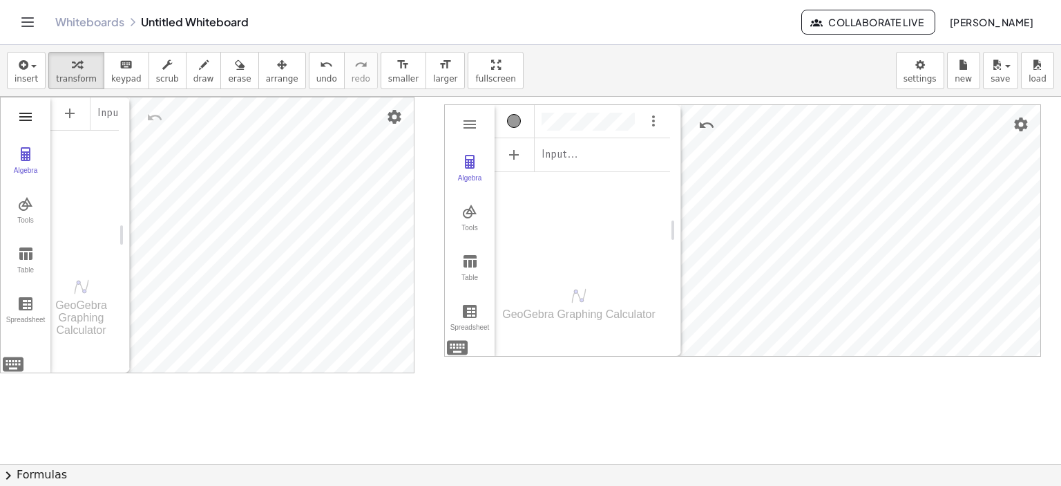
click at [30, 118] on img "Graphing Calculator" at bounding box center [25, 116] width 17 height 17
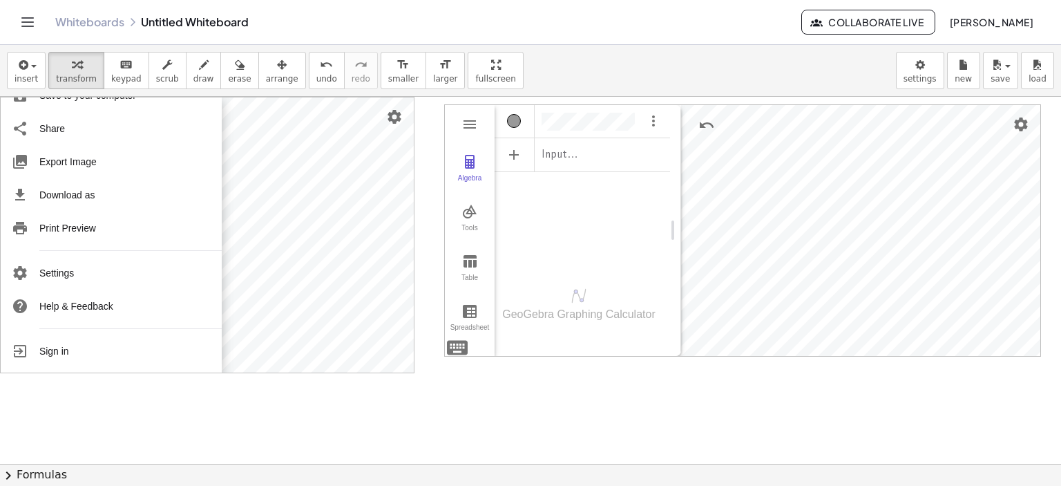
scroll to position [0, 0]
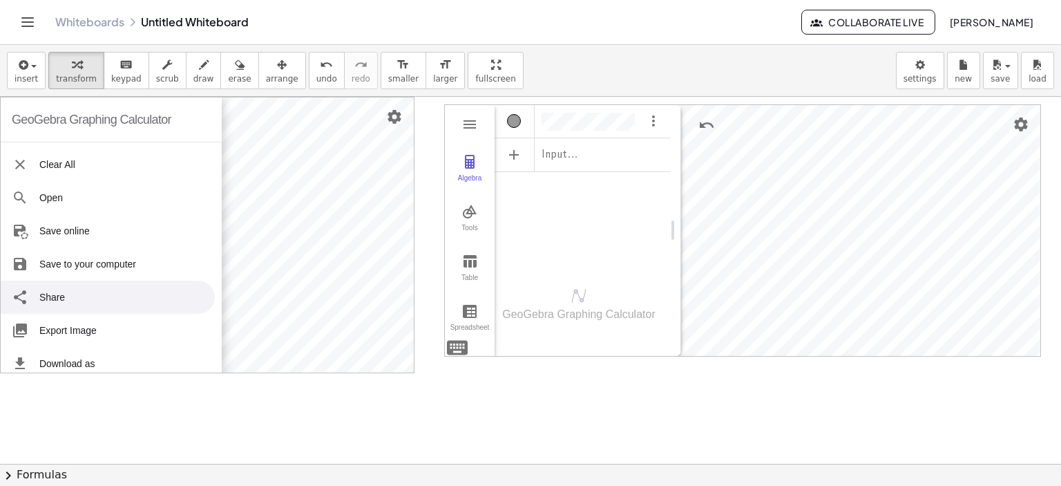
click at [325, 392] on div at bounding box center [530, 464] width 1061 height 735
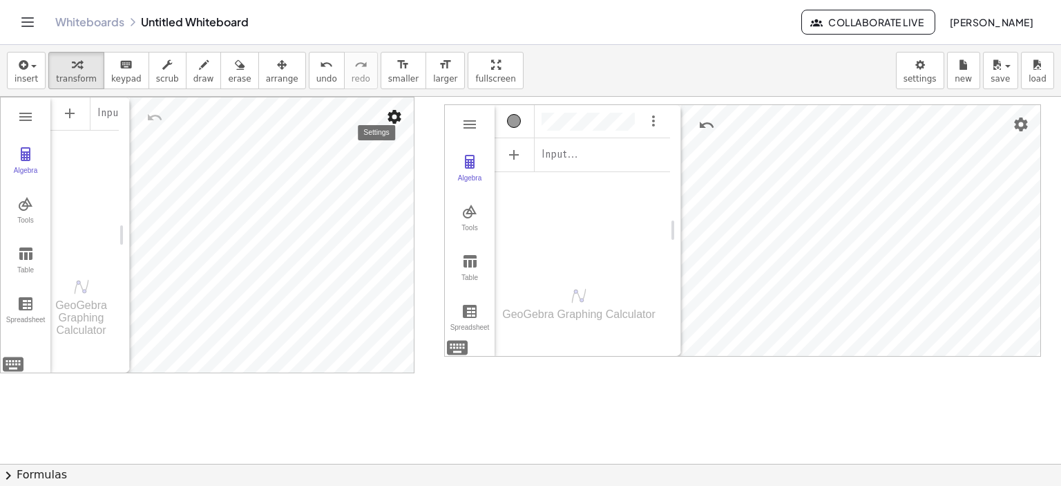
click at [395, 117] on img "Settings" at bounding box center [394, 116] width 17 height 17
click at [185, 220] on div "GeoGebra Graphing Calculator Clear All Open Save online Save to your computer S…" at bounding box center [530, 464] width 1061 height 735
drag, startPoint x: 9, startPoint y: 113, endPoint x: 48, endPoint y: 167, distance: 65.8
click at [48, 167] on div "Algebra Tools Table Spreadsheet" at bounding box center [26, 234] width 50 height 275
drag, startPoint x: 464, startPoint y: 77, endPoint x: 464, endPoint y: 160, distance: 83.6
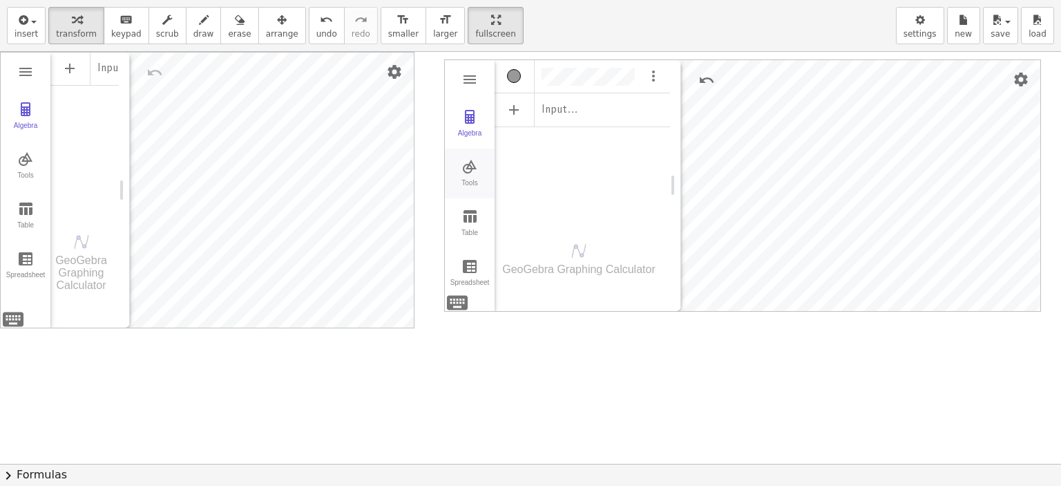
click at [464, 160] on div "insert select one: Math Expression Function Text Youtube Video Graphing Geometr…" at bounding box center [530, 243] width 1061 height 486
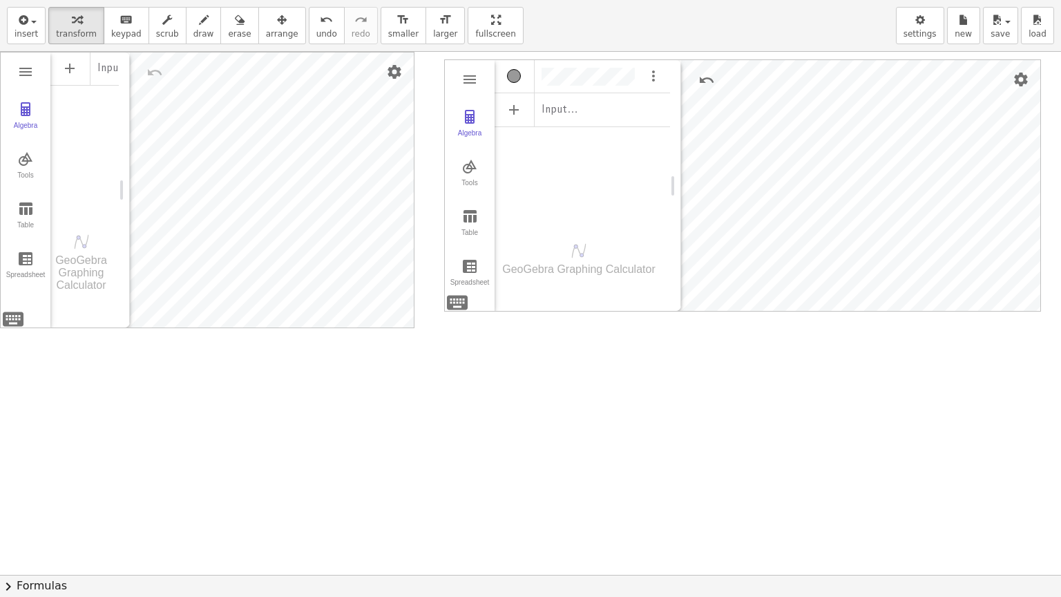
drag, startPoint x: 459, startPoint y: 20, endPoint x: 459, endPoint y: -64, distance: 83.6
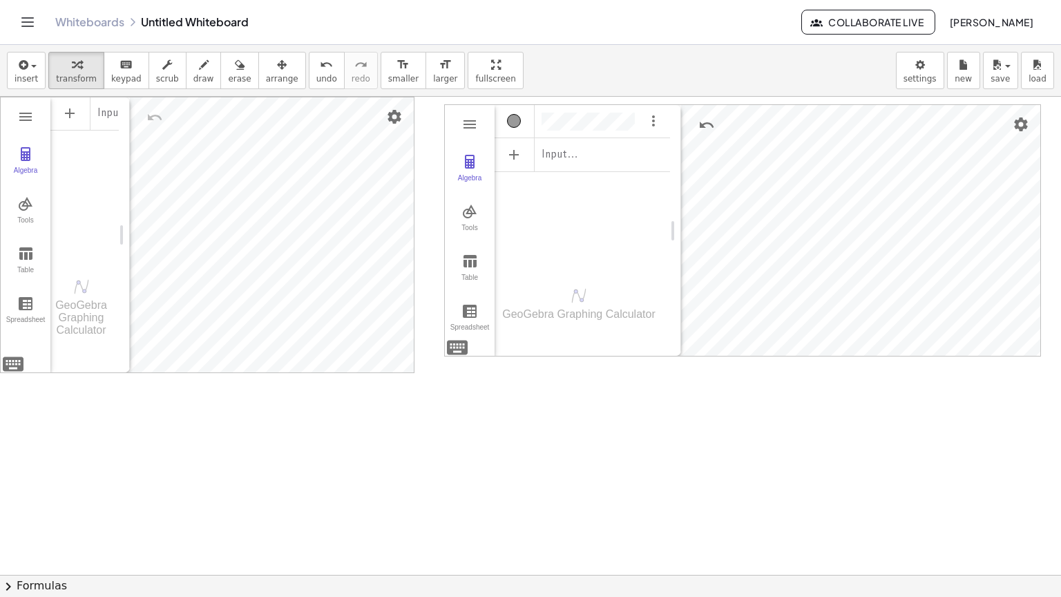
click at [459, 0] on html "Graspable Math Activities Whiteboards Classes Account v1.30.1 | Privacy policy …" at bounding box center [530, 298] width 1061 height 597
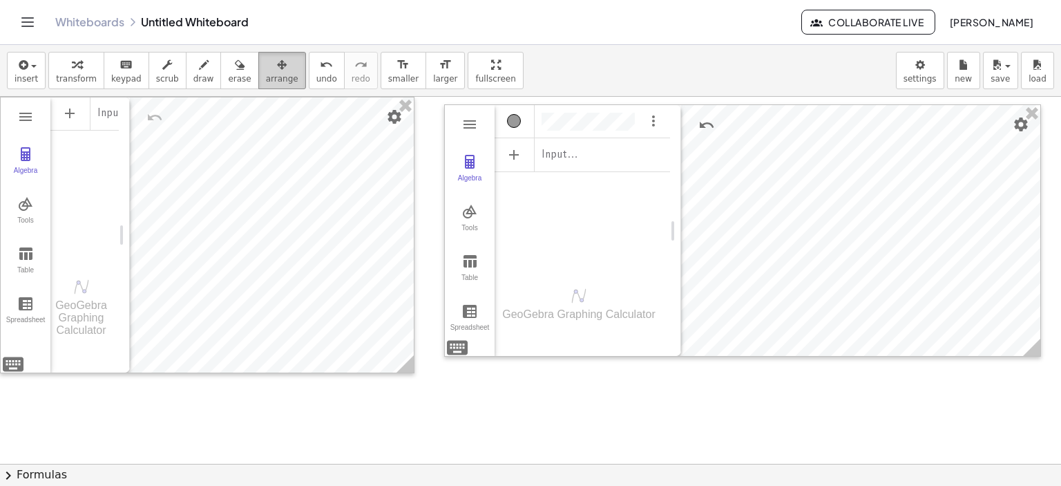
click at [277, 68] on icon "button" at bounding box center [282, 65] width 10 height 17
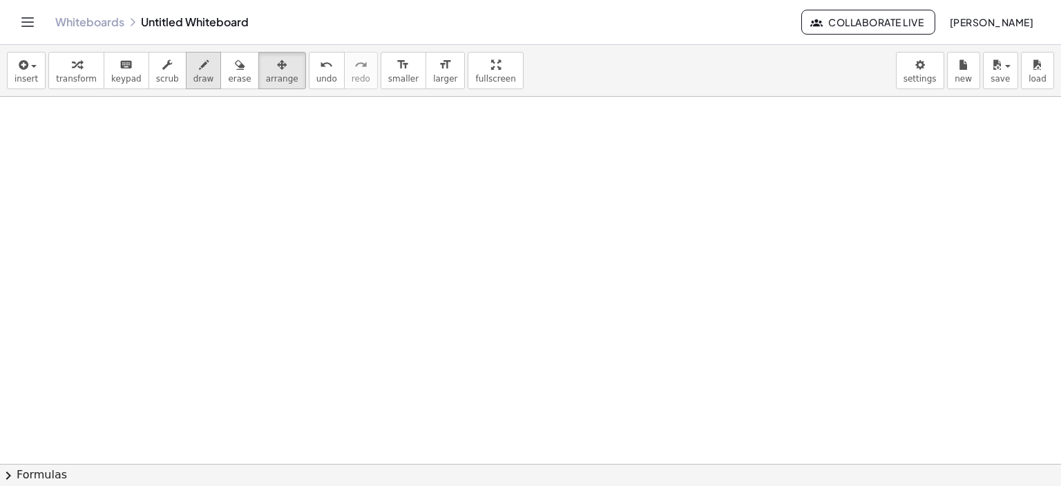
click at [199, 68] on icon "button" at bounding box center [204, 65] width 10 height 17
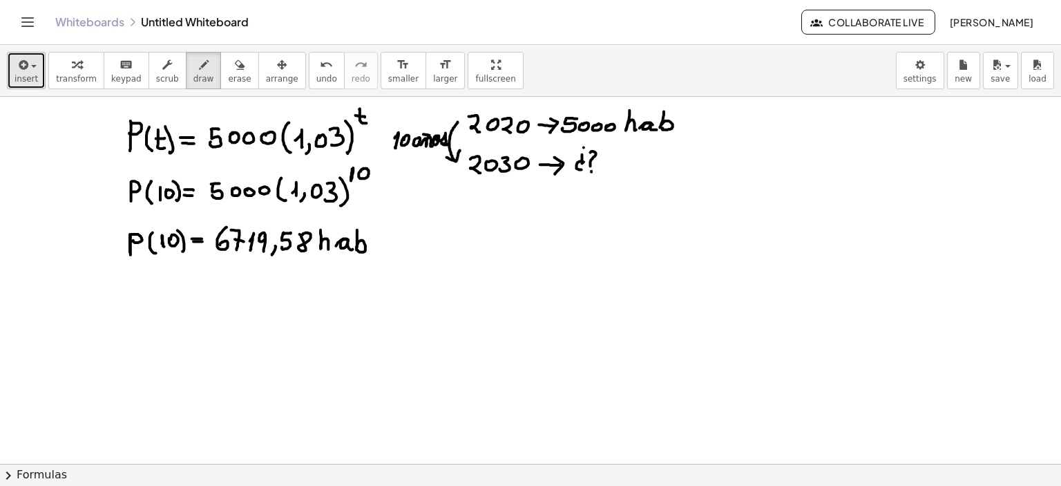
click at [32, 77] on span "insert" at bounding box center [26, 79] width 23 height 10
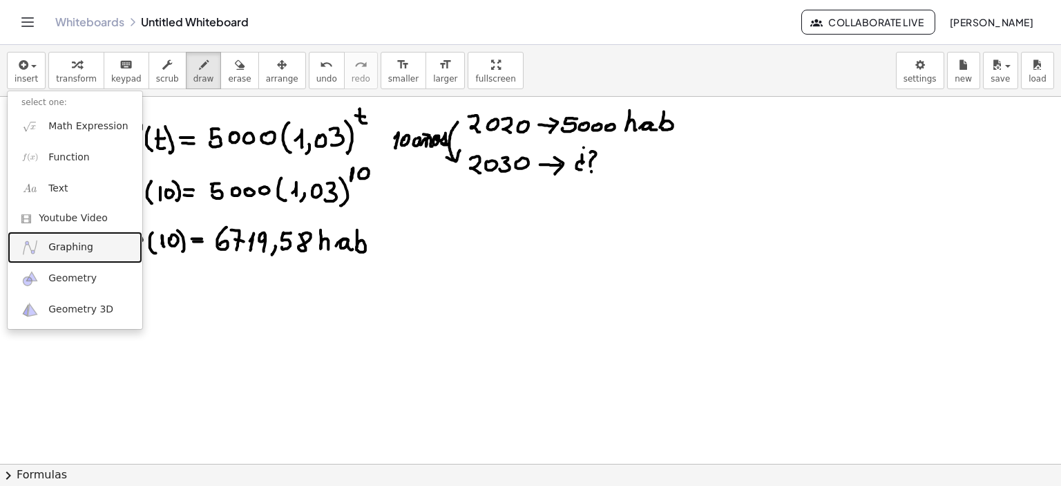
click at [79, 249] on span "Graphing" at bounding box center [70, 247] width 45 height 14
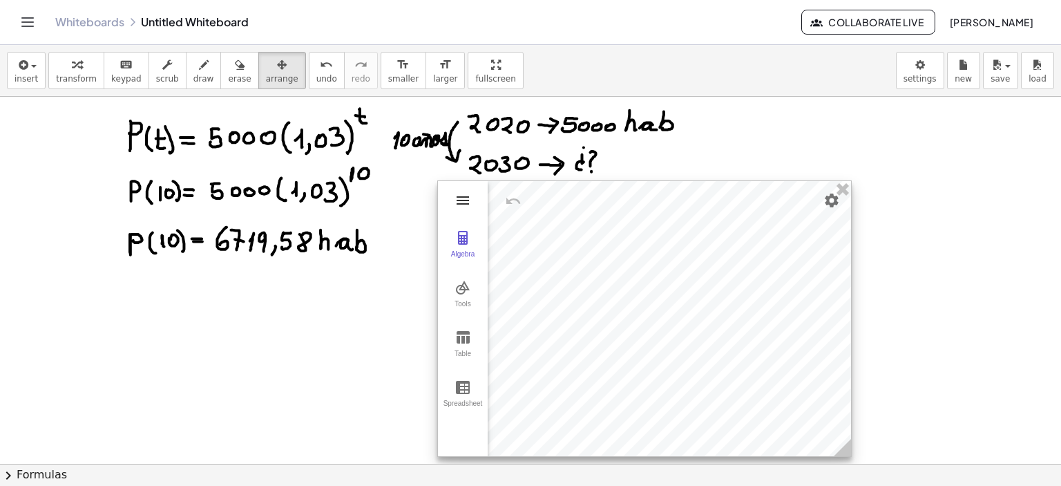
click at [467, 201] on img "Graphing Calculator" at bounding box center [463, 200] width 17 height 17
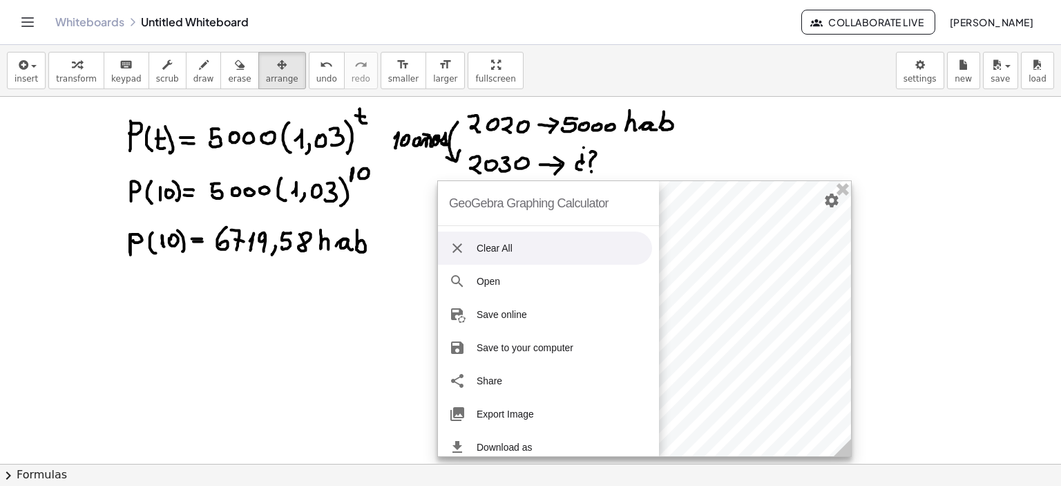
click at [473, 247] on li "Clear All" at bounding box center [545, 248] width 214 height 33
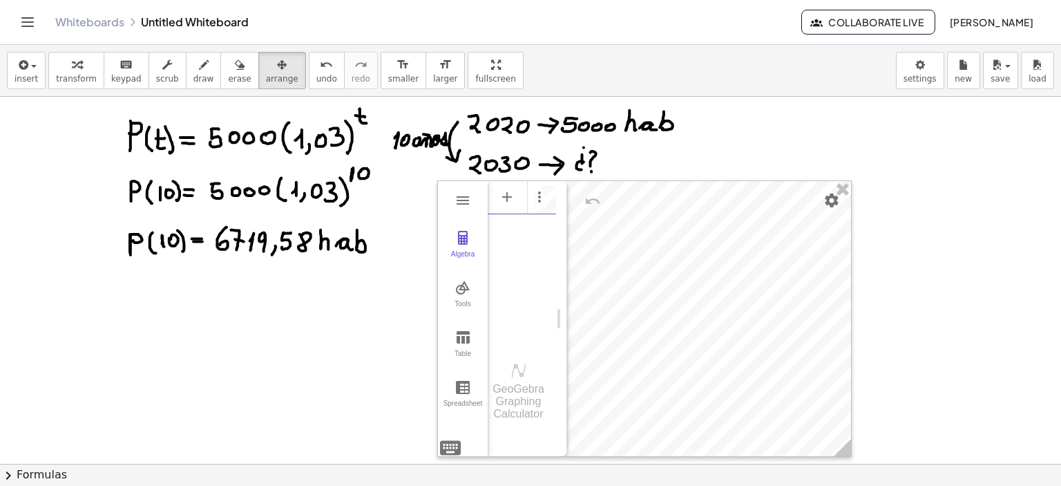
scroll to position [0, 44]
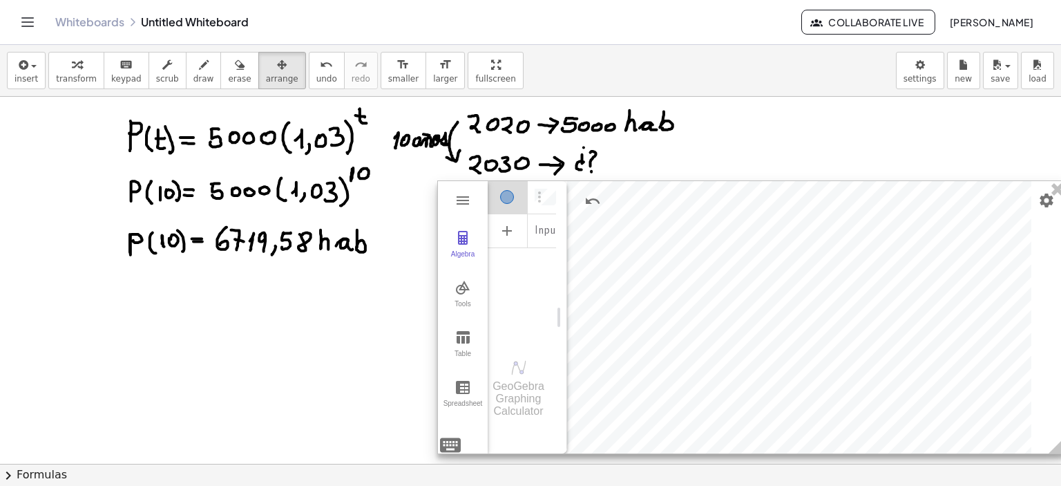
drag, startPoint x: 846, startPoint y: 450, endPoint x: 1061, endPoint y: 447, distance: 214.9
click at [1050, 447] on div "GeoGebra Graphing Calculator Clear All Open Save online Save to your computer S…" at bounding box center [530, 280] width 1061 height 367
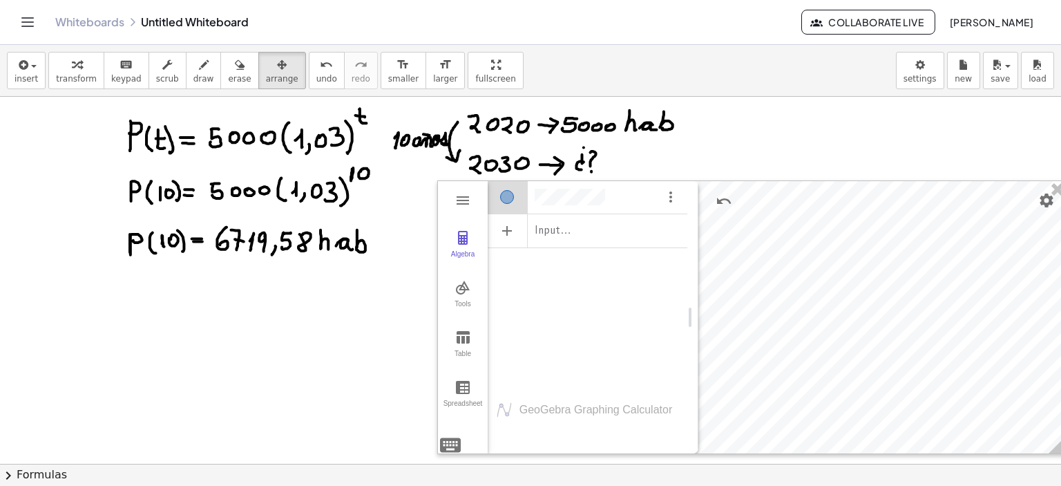
drag, startPoint x: 563, startPoint y: 330, endPoint x: 724, endPoint y: 337, distance: 161.2
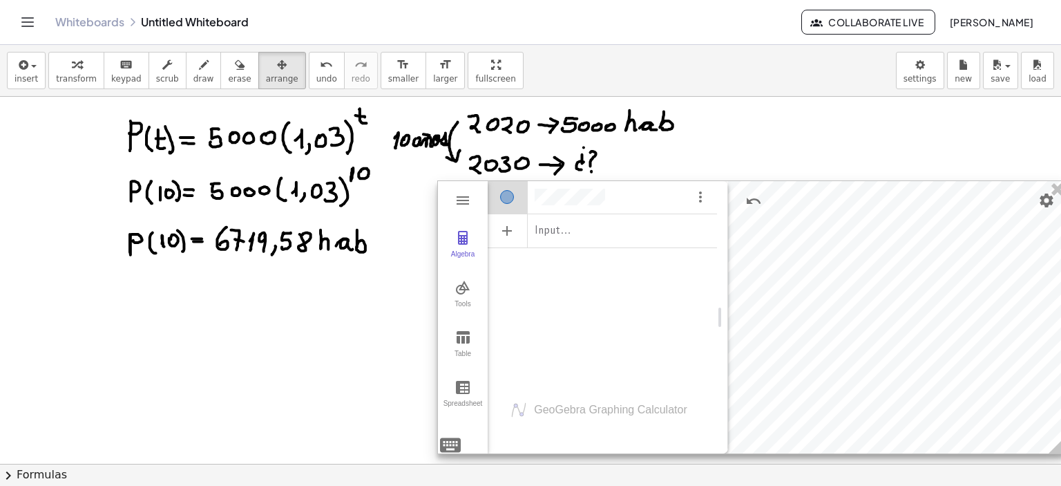
click at [619, 193] on div "Algebra" at bounding box center [602, 194] width 229 height 28
click at [607, 300] on div "Input…" at bounding box center [602, 281] width 229 height 202
click at [511, 198] on div "Algebra" at bounding box center [507, 197] width 14 height 14
click at [650, 201] on div "Algebra" at bounding box center [602, 195] width 229 height 30
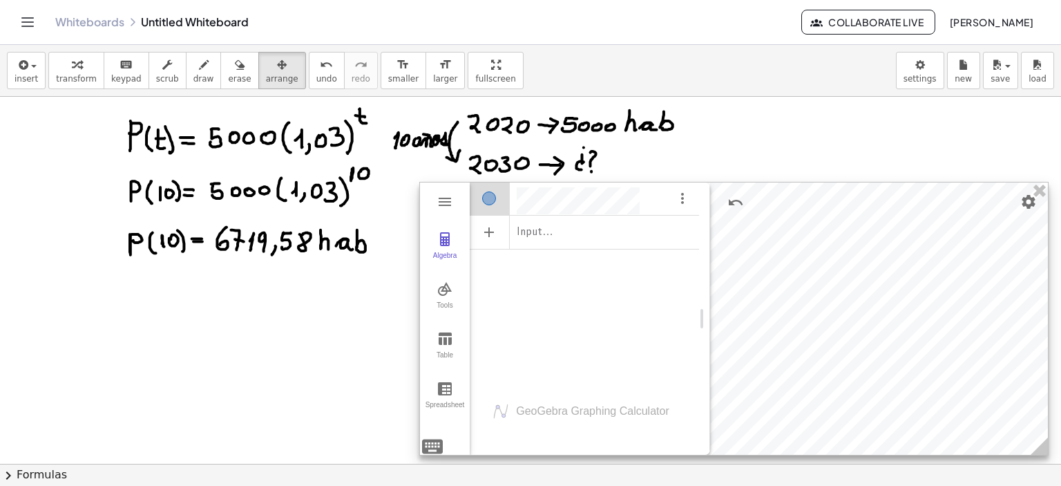
drag, startPoint x: 894, startPoint y: 356, endPoint x: 876, endPoint y: 357, distance: 18.0
click at [876, 357] on div at bounding box center [734, 318] width 628 height 272
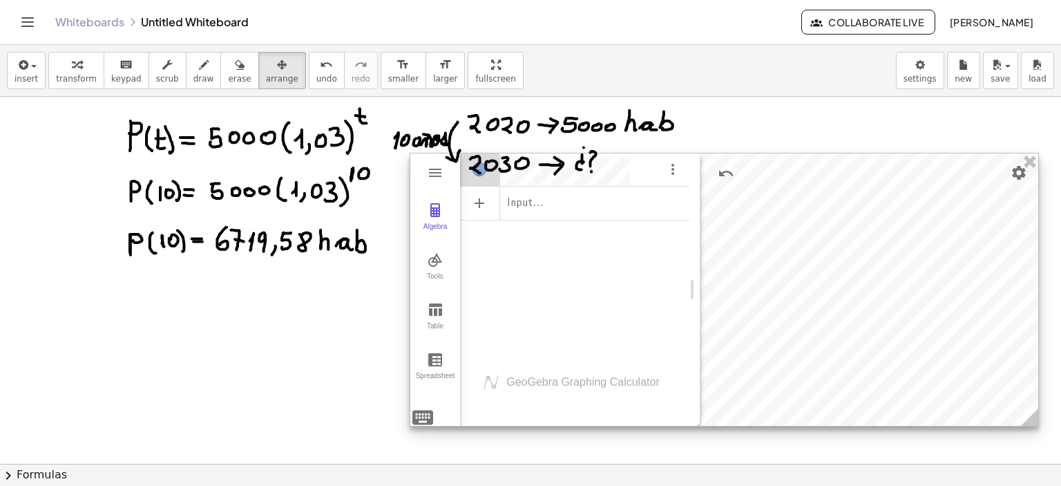
drag, startPoint x: 874, startPoint y: 354, endPoint x: 857, endPoint y: 321, distance: 37.1
click at [862, 312] on div at bounding box center [724, 289] width 628 height 272
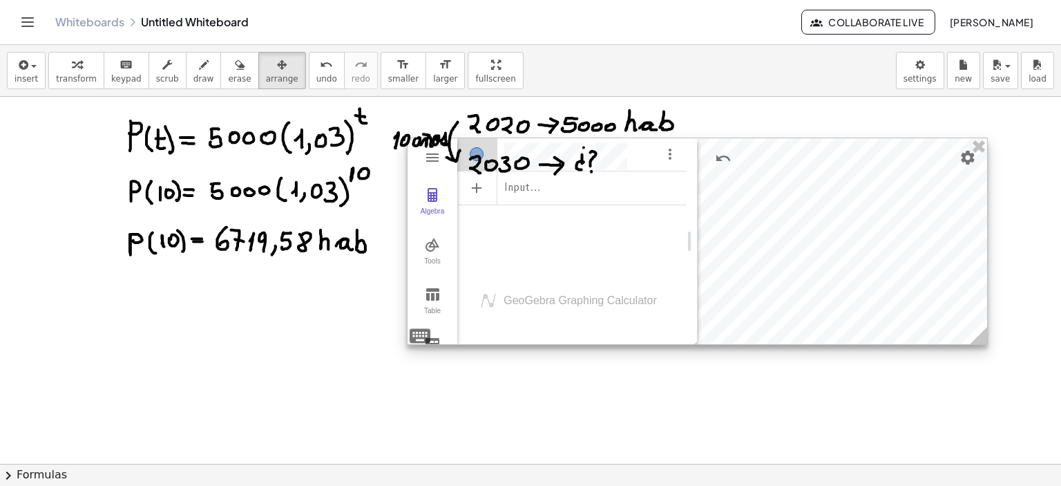
drag, startPoint x: 1034, startPoint y: 407, endPoint x: 985, endPoint y: 322, distance: 97.8
click at [985, 322] on div "GeoGebra Graphing Calculator Clear All Open Save online Save to your computer S…" at bounding box center [697, 241] width 581 height 207
drag, startPoint x: 614, startPoint y: 257, endPoint x: 658, endPoint y: 315, distance: 73.0
click at [658, 315] on div "Input… GeoGebra Graphing Calculator" at bounding box center [571, 241] width 229 height 206
drag, startPoint x: 630, startPoint y: 234, endPoint x: 641, endPoint y: 268, distance: 35.4
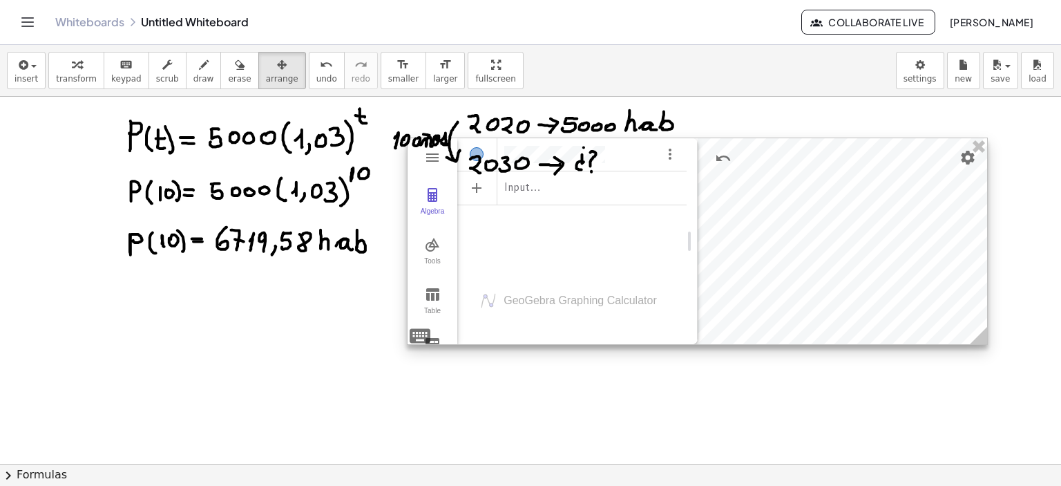
click at [641, 268] on div "Input…" at bounding box center [571, 204] width 229 height 135
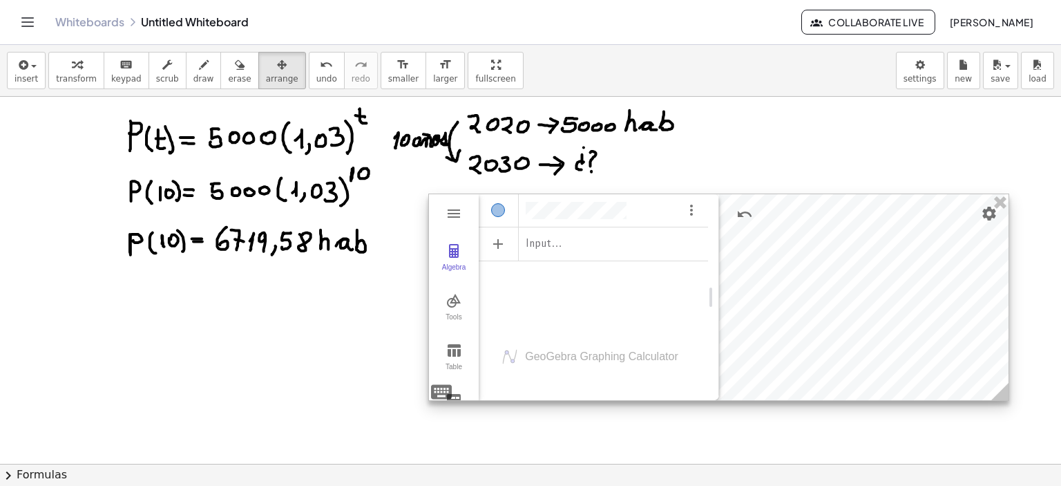
drag, startPoint x: 749, startPoint y: 184, endPoint x: 771, endPoint y: 240, distance: 59.9
click at [771, 240] on div at bounding box center [719, 297] width 580 height 206
click at [635, 212] on div "Algebra" at bounding box center [593, 208] width 229 height 30
click at [835, 290] on div at bounding box center [719, 297] width 580 height 206
click at [608, 285] on div "Input…" at bounding box center [593, 260] width 229 height 135
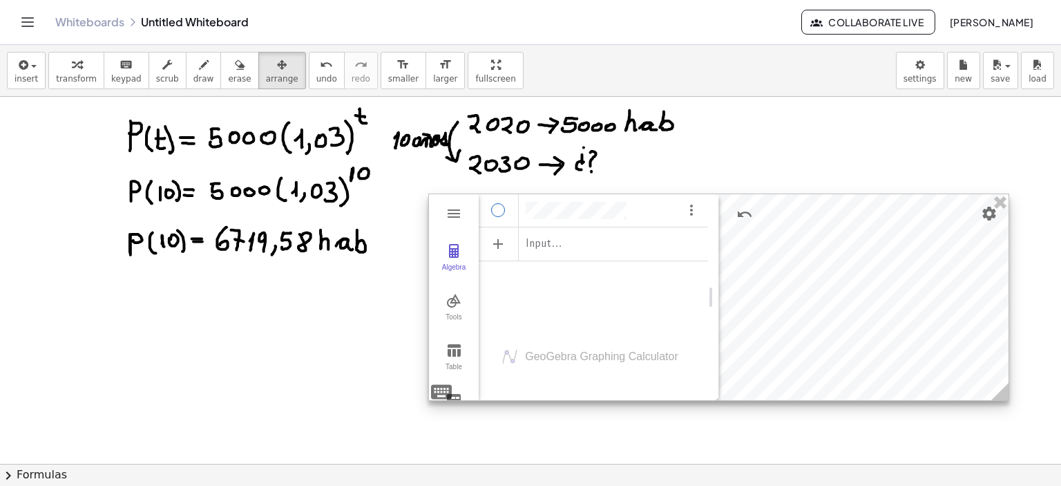
click at [498, 211] on div "Show / Hide Object" at bounding box center [498, 210] width 14 height 14
click at [695, 207] on img "Options" at bounding box center [691, 210] width 17 height 17
click at [459, 209] on img "Graphing Calculator" at bounding box center [454, 213] width 17 height 17
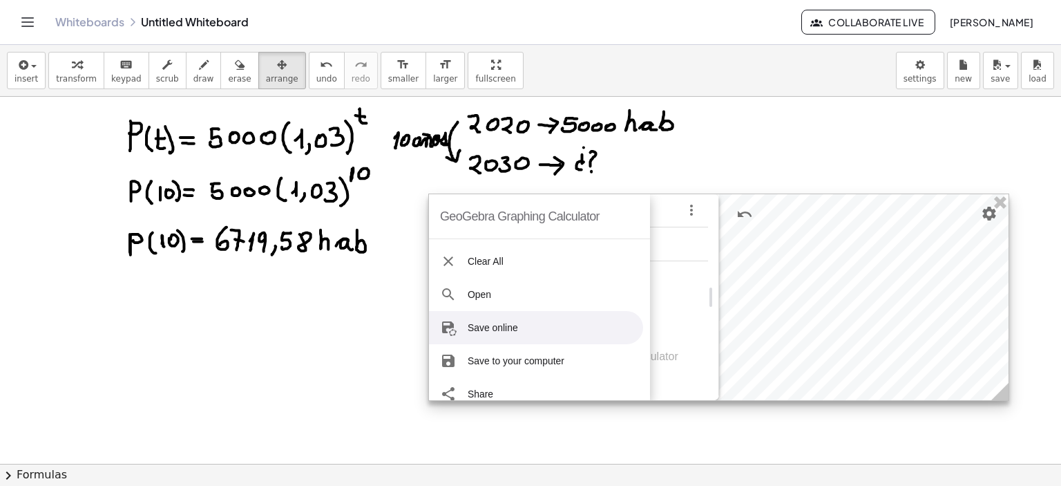
scroll to position [238, 0]
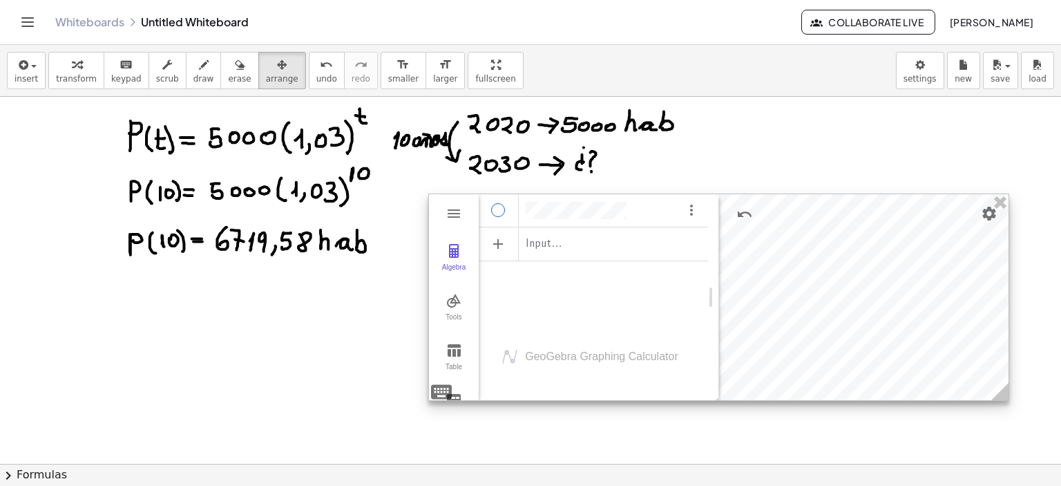
click at [658, 258] on div "Input…" at bounding box center [593, 243] width 229 height 33
click at [602, 245] on div "Algebra" at bounding box center [593, 242] width 229 height 30
click at [630, 211] on div "Algebra" at bounding box center [593, 208] width 229 height 30
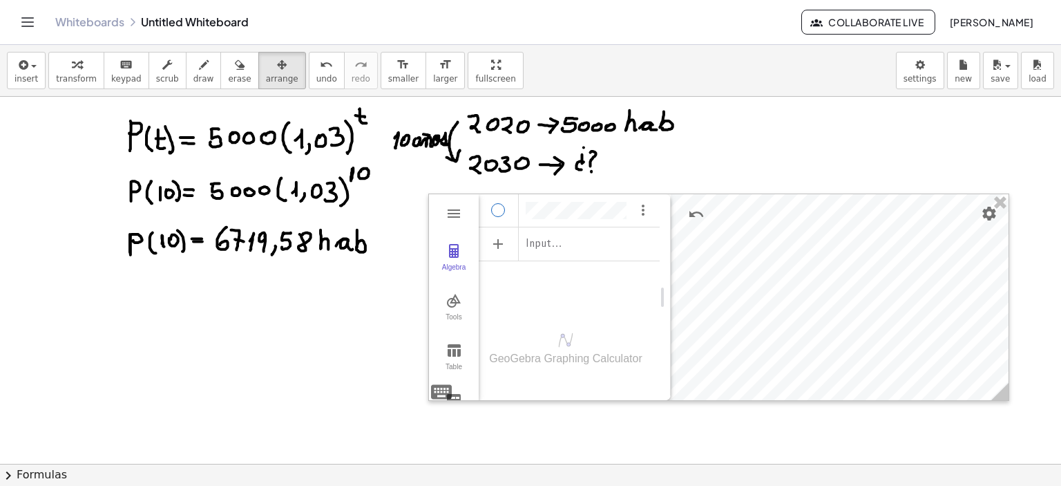
drag, startPoint x: 713, startPoint y: 249, endPoint x: 665, endPoint y: 253, distance: 48.6
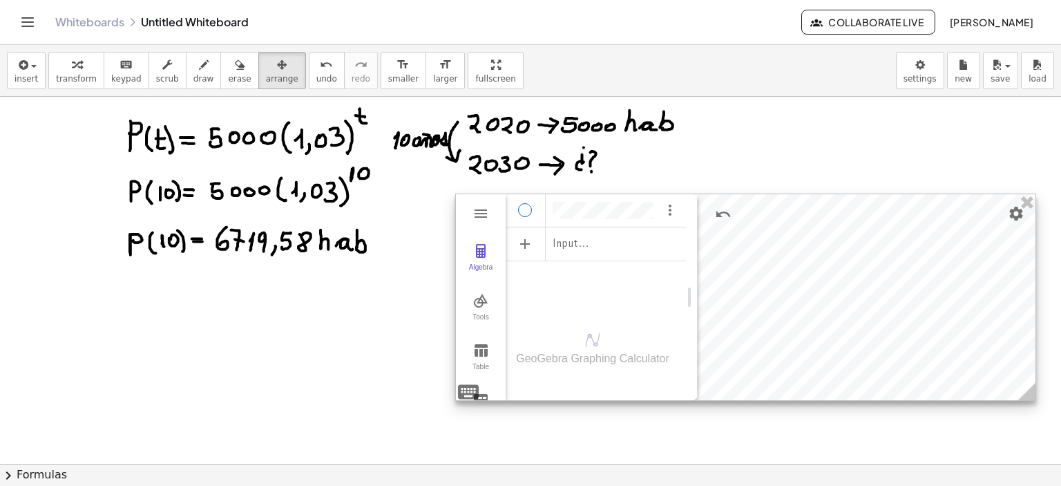
drag, startPoint x: 738, startPoint y: 252, endPoint x: 764, endPoint y: 252, distance: 25.6
click at [764, 252] on div at bounding box center [746, 297] width 580 height 206
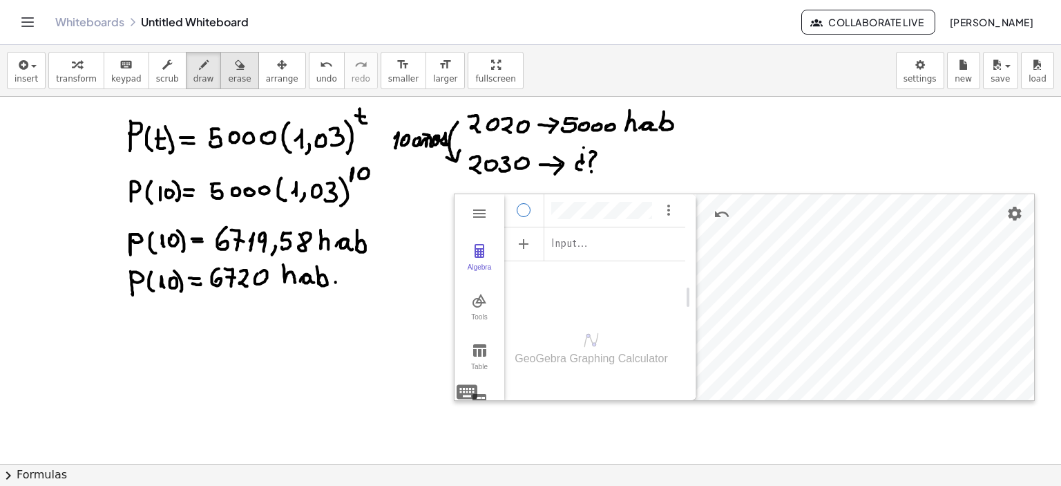
click at [235, 71] on icon "button" at bounding box center [240, 65] width 10 height 17
drag, startPoint x: 393, startPoint y: 248, endPoint x: 352, endPoint y: 240, distance: 42.2
click at [352, 240] on div at bounding box center [535, 464] width 1070 height 735
click at [658, 207] on div at bounding box center [535, 464] width 1070 height 735
click at [644, 211] on div at bounding box center [535, 464] width 1070 height 735
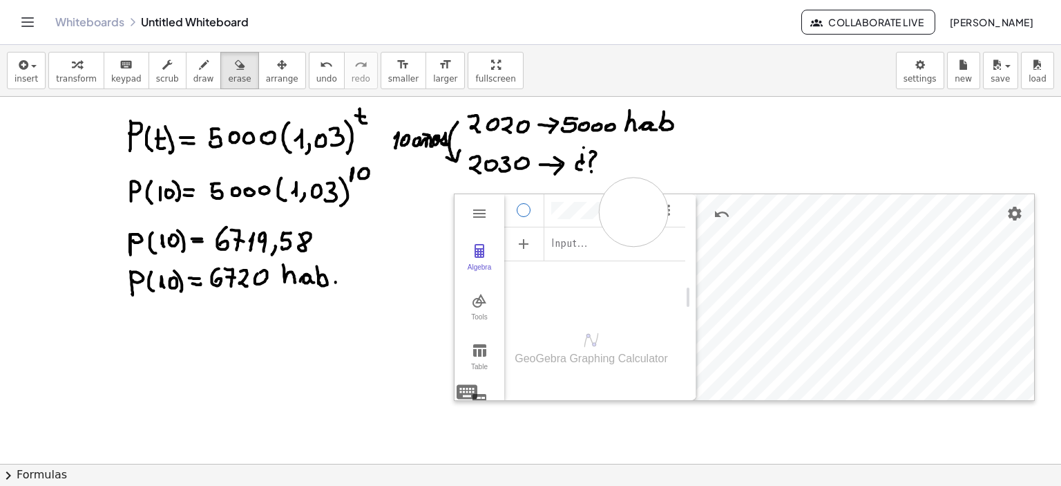
click at [634, 211] on div at bounding box center [535, 464] width 1070 height 735
click at [646, 211] on div at bounding box center [535, 464] width 1070 height 735
click at [229, 76] on button "erase" at bounding box center [239, 70] width 38 height 37
click at [598, 240] on div at bounding box center [535, 464] width 1070 height 735
click at [564, 240] on div at bounding box center [535, 464] width 1070 height 735
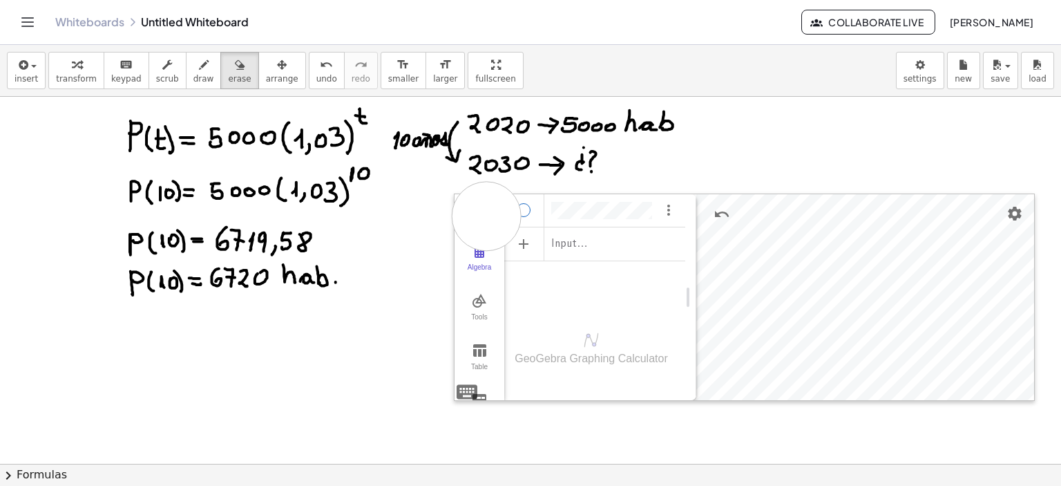
click at [487, 216] on div at bounding box center [535, 464] width 1070 height 735
click at [487, 218] on div at bounding box center [535, 464] width 1070 height 735
click at [539, 216] on div at bounding box center [535, 464] width 1070 height 735
click at [478, 215] on div at bounding box center [535, 464] width 1070 height 735
click at [473, 305] on div at bounding box center [535, 464] width 1070 height 735
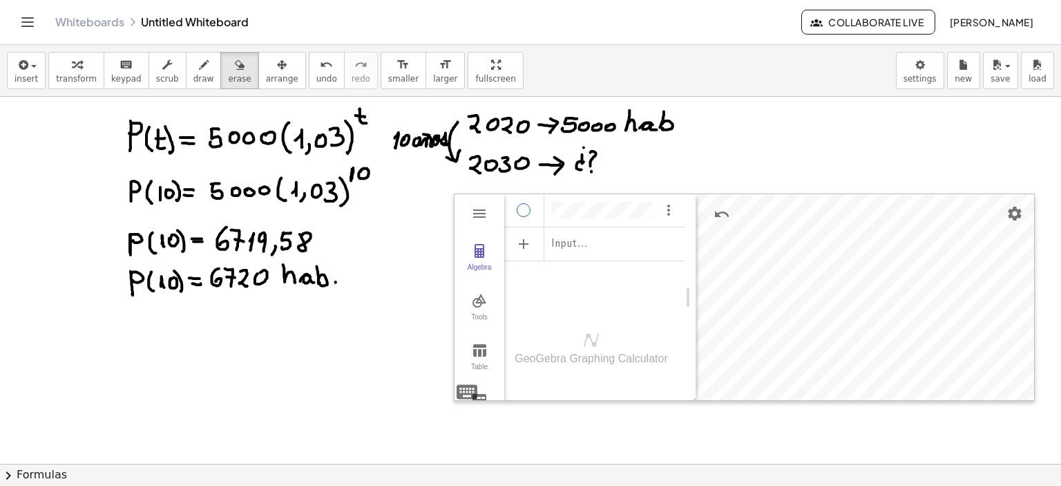
click at [480, 339] on div at bounding box center [535, 464] width 1070 height 735
click at [470, 393] on div at bounding box center [535, 464] width 1070 height 735
click at [28, 80] on span "insert" at bounding box center [26, 79] width 23 height 10
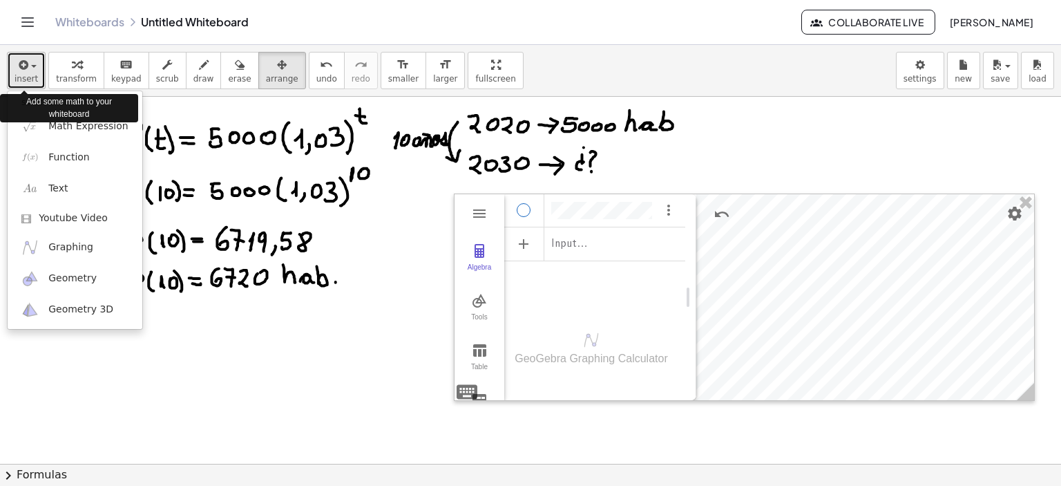
click at [30, 75] on span "insert" at bounding box center [26, 79] width 23 height 10
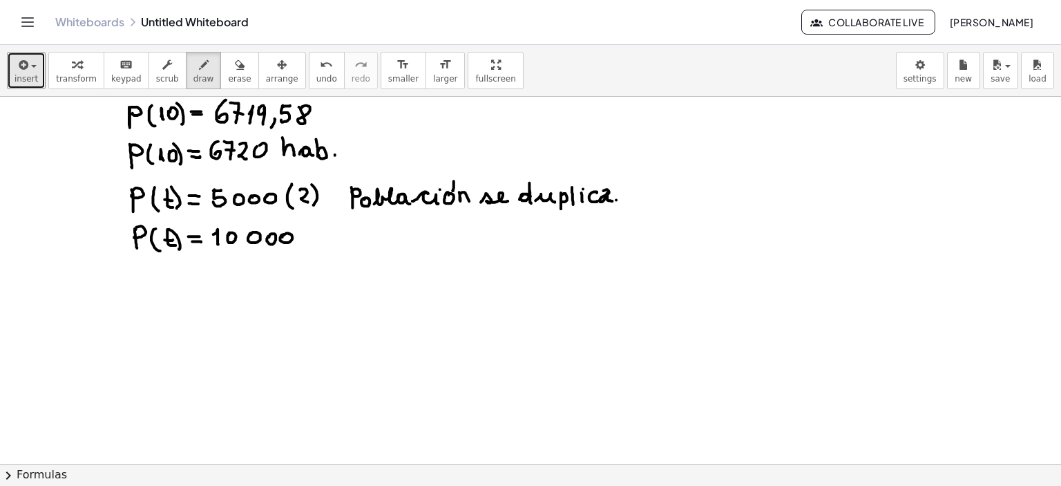
scroll to position [69, 1]
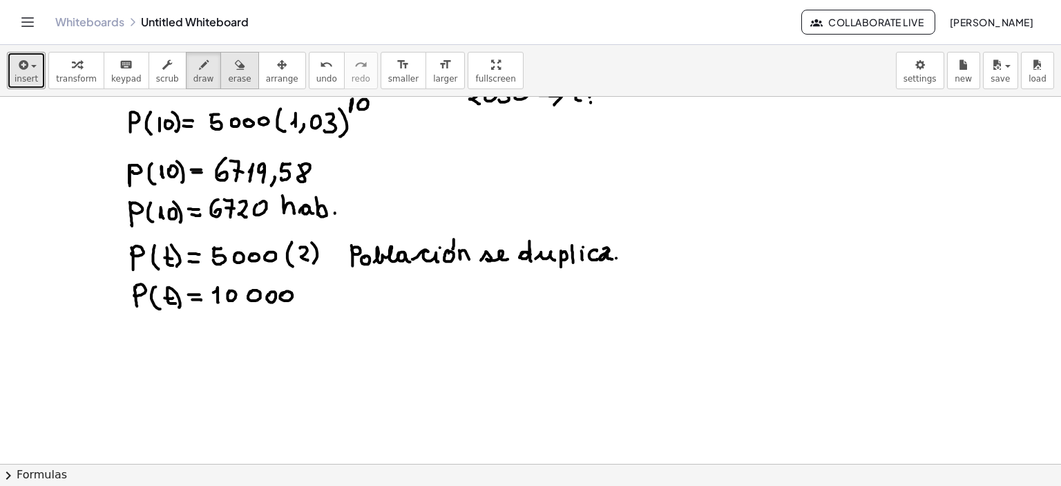
click at [235, 66] on icon "button" at bounding box center [240, 65] width 10 height 17
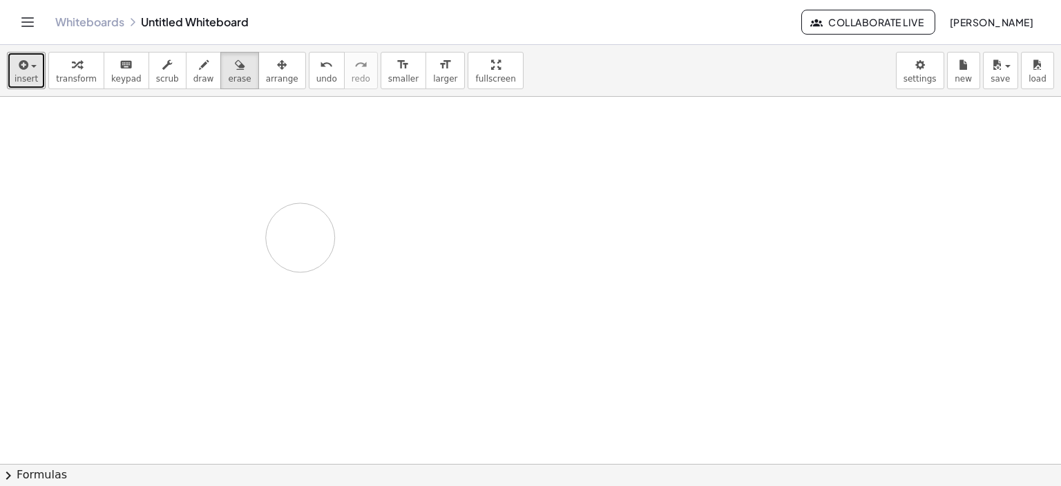
drag, startPoint x: 283, startPoint y: 301, endPoint x: 352, endPoint y: 249, distance: 87.4
click at [431, 234] on div at bounding box center [534, 395] width 1070 height 735
drag, startPoint x: 263, startPoint y: 165, endPoint x: 612, endPoint y: 132, distance: 351.2
click at [647, 151] on div at bounding box center [534, 464] width 1070 height 735
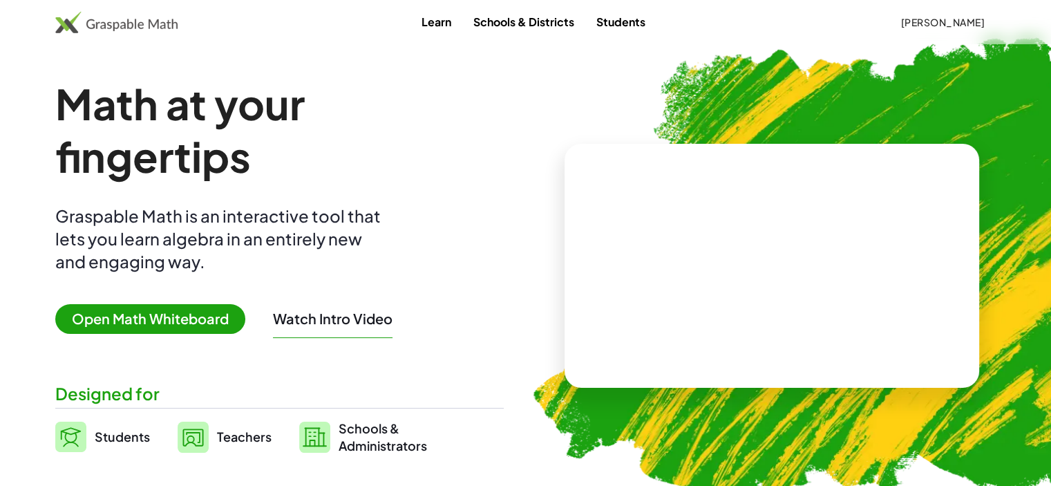
click at [132, 312] on span "Open Math Whiteboard" at bounding box center [150, 319] width 190 height 30
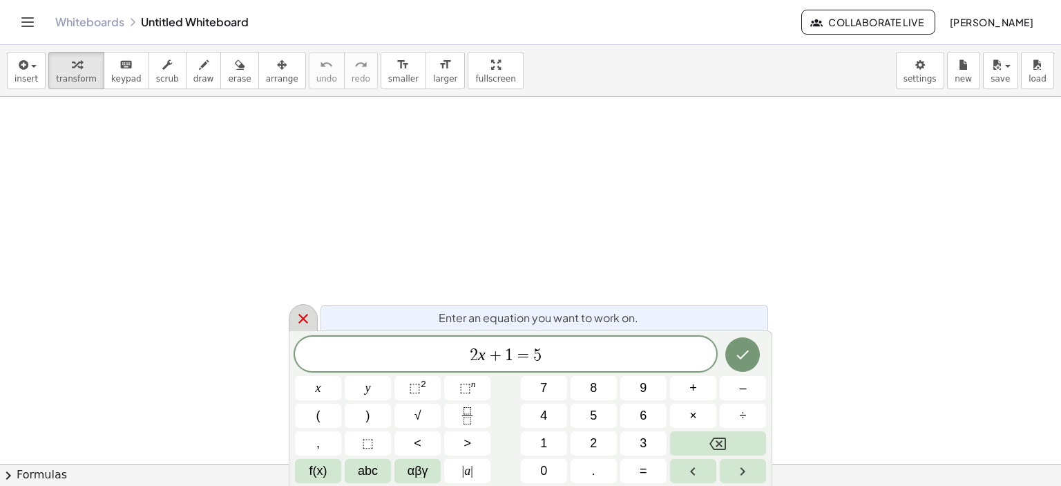
click at [309, 321] on icon at bounding box center [303, 318] width 17 height 17
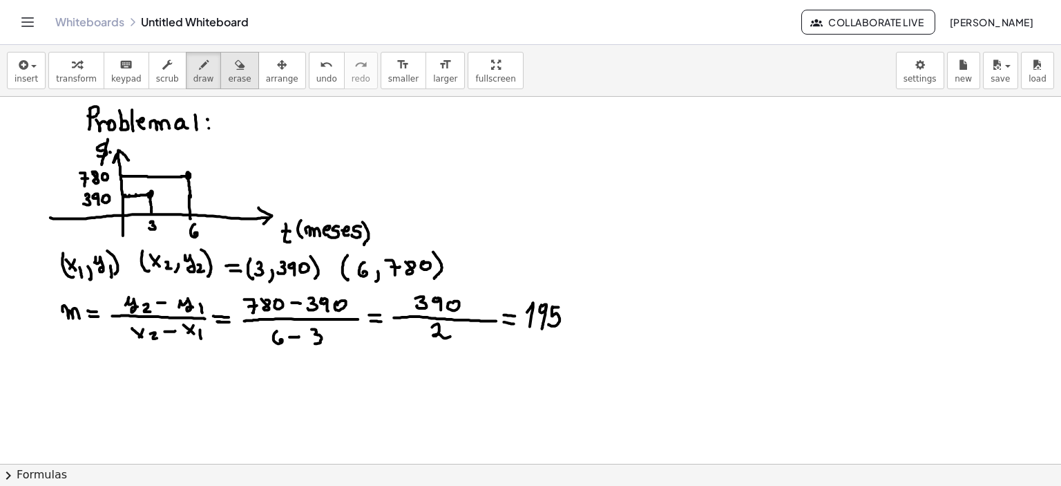
click at [229, 66] on button "erase" at bounding box center [239, 70] width 38 height 37
drag, startPoint x: 670, startPoint y: 341, endPoint x: 558, endPoint y: 317, distance: 115.1
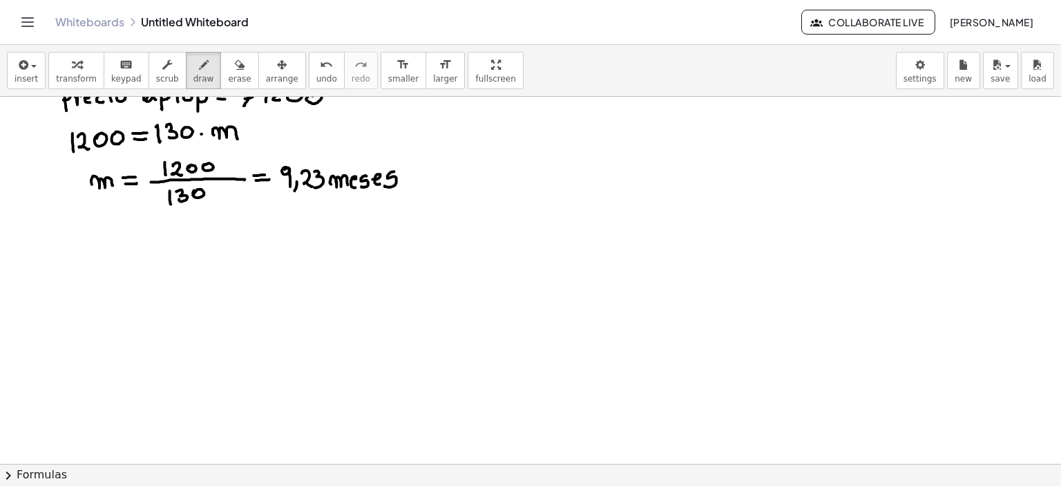
scroll to position [457, 0]
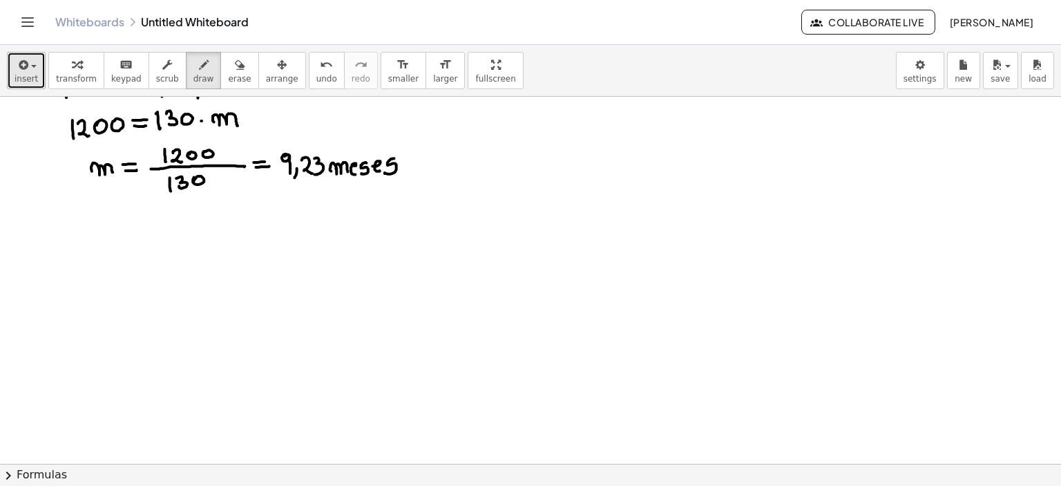
click at [25, 70] on icon "button" at bounding box center [22, 65] width 12 height 17
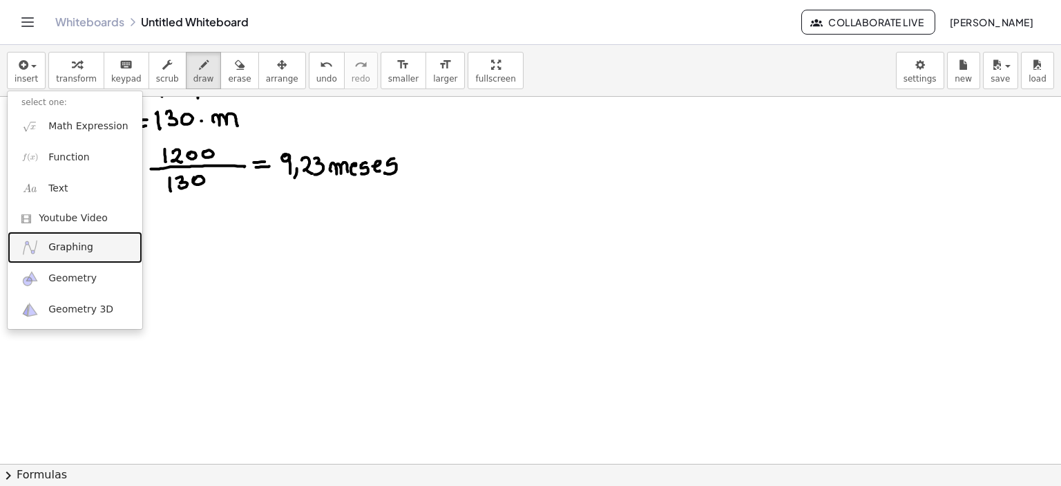
click at [76, 250] on span "Graphing" at bounding box center [70, 247] width 45 height 14
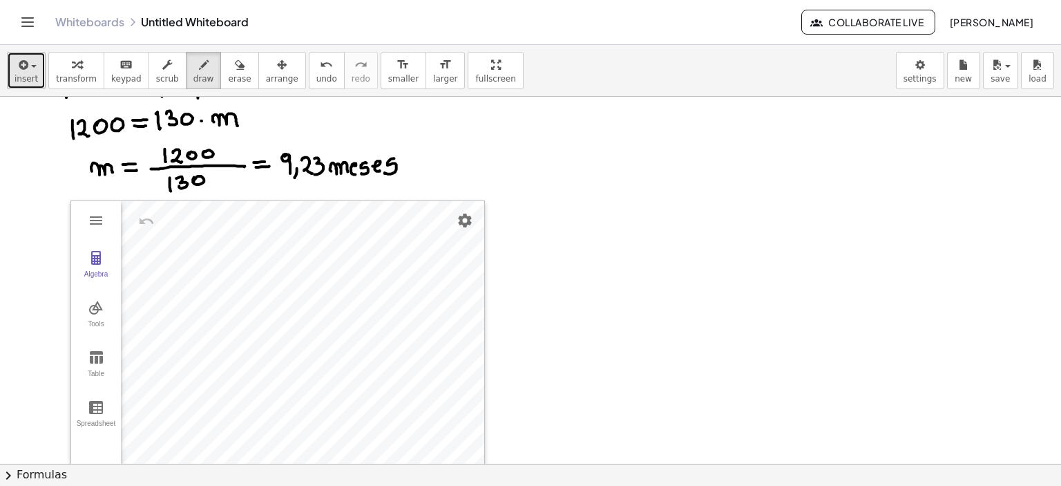
click at [28, 82] on span "insert" at bounding box center [26, 79] width 23 height 10
drag, startPoint x: 108, startPoint y: 243, endPoint x: 99, endPoint y: 232, distance: 14.2
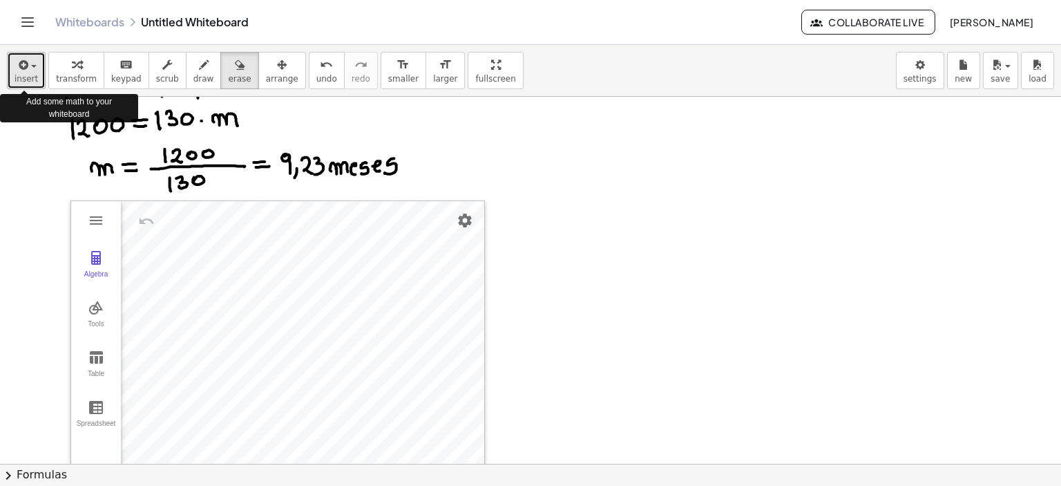
click at [35, 82] on button "insert" at bounding box center [26, 70] width 39 height 37
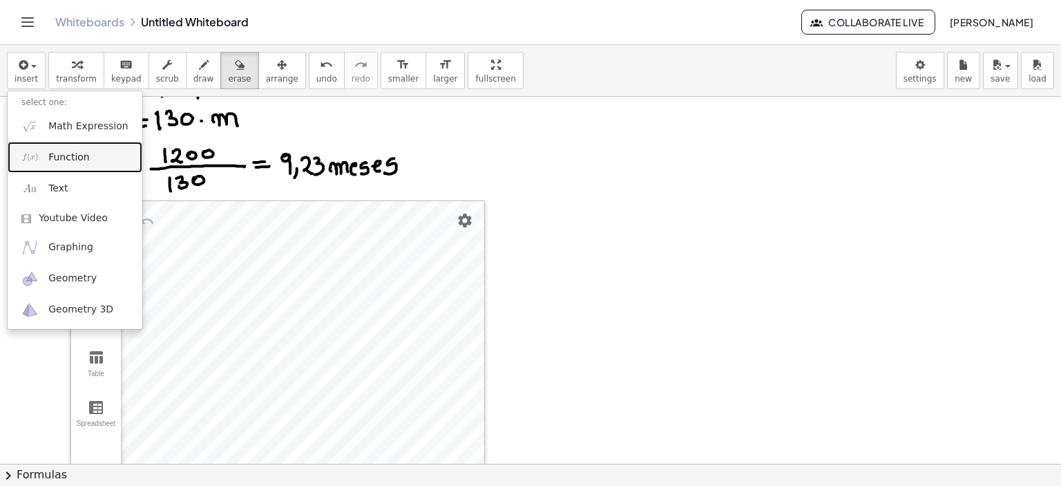
click at [84, 157] on span "Function" at bounding box center [68, 158] width 41 height 14
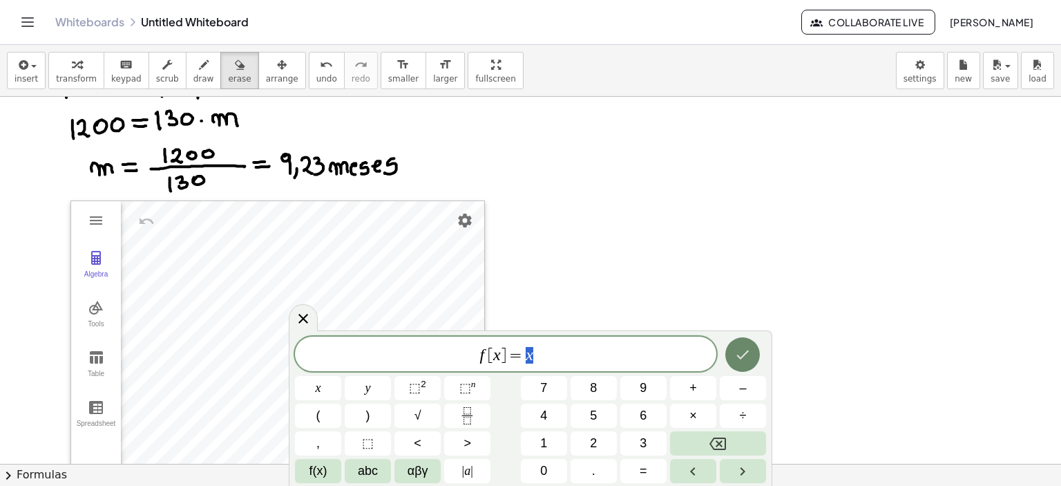
click at [746, 358] on icon "Done" at bounding box center [743, 354] width 17 height 17
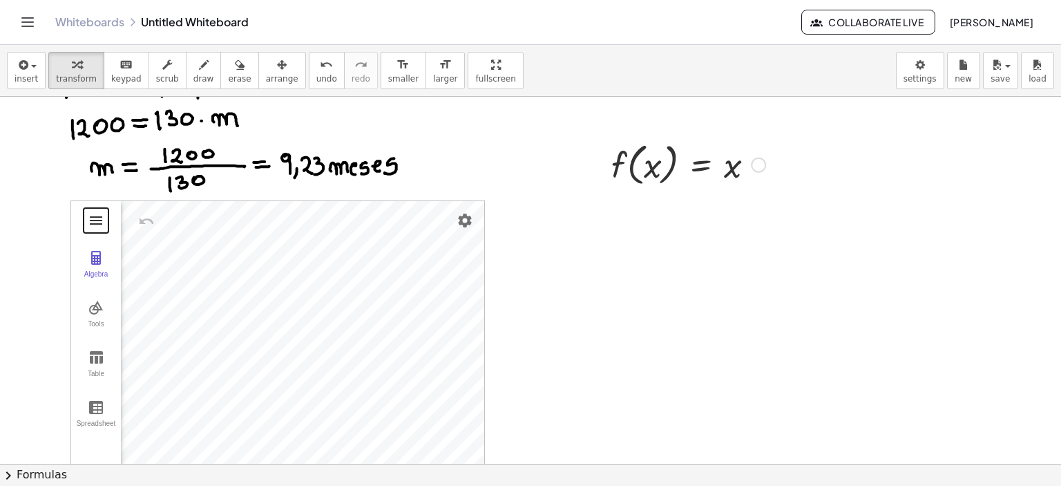
click at [100, 229] on button "Graphing Calculator" at bounding box center [96, 220] width 25 height 25
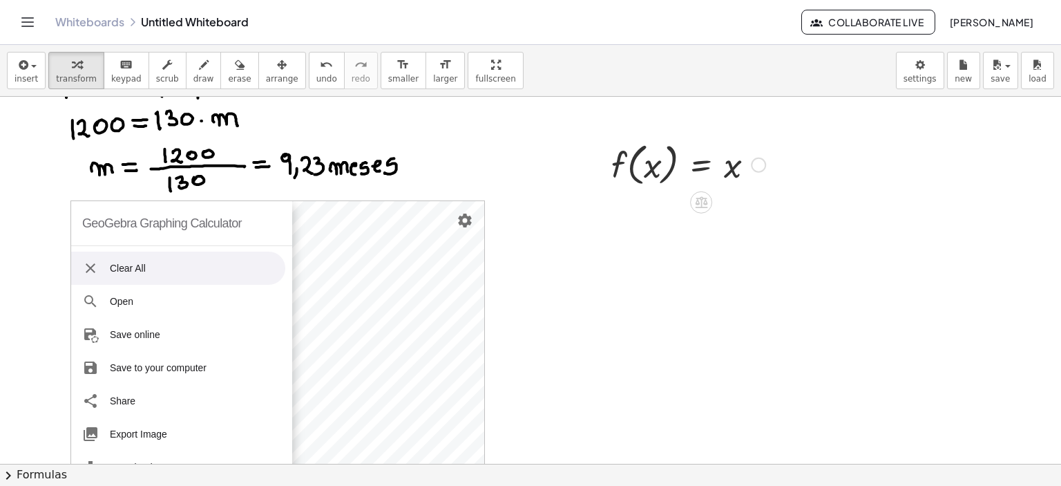
click at [102, 266] on li "Clear All" at bounding box center [178, 268] width 214 height 33
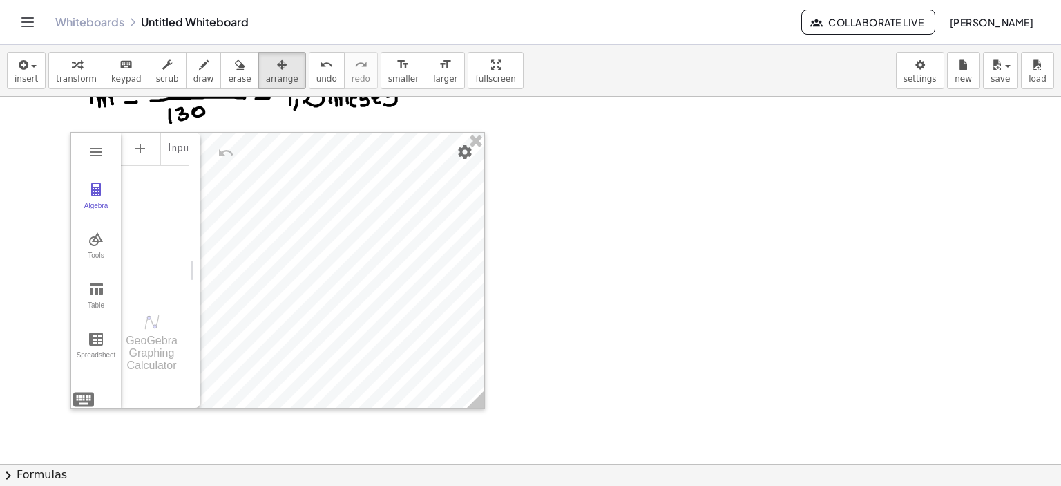
scroll to position [526, 0]
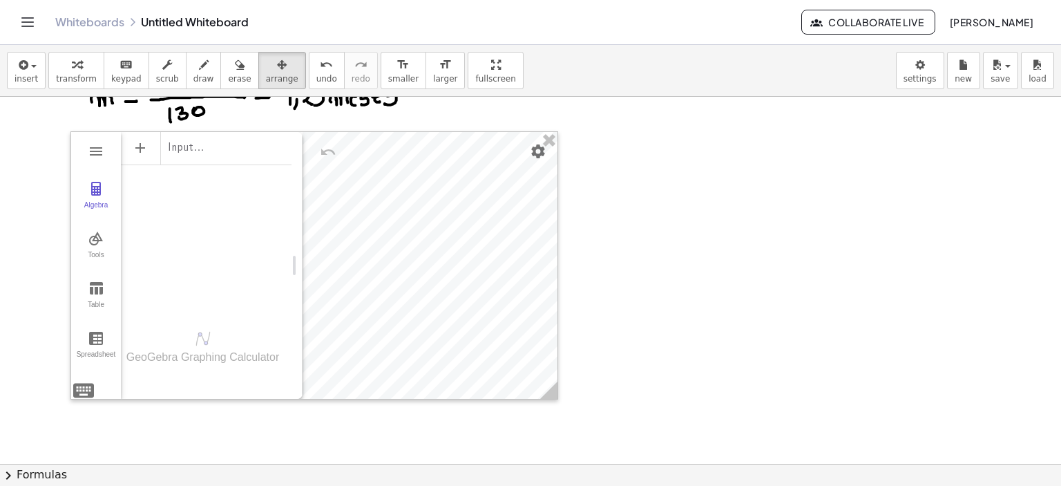
drag, startPoint x: 199, startPoint y: 134, endPoint x: 294, endPoint y: 157, distance: 97.4
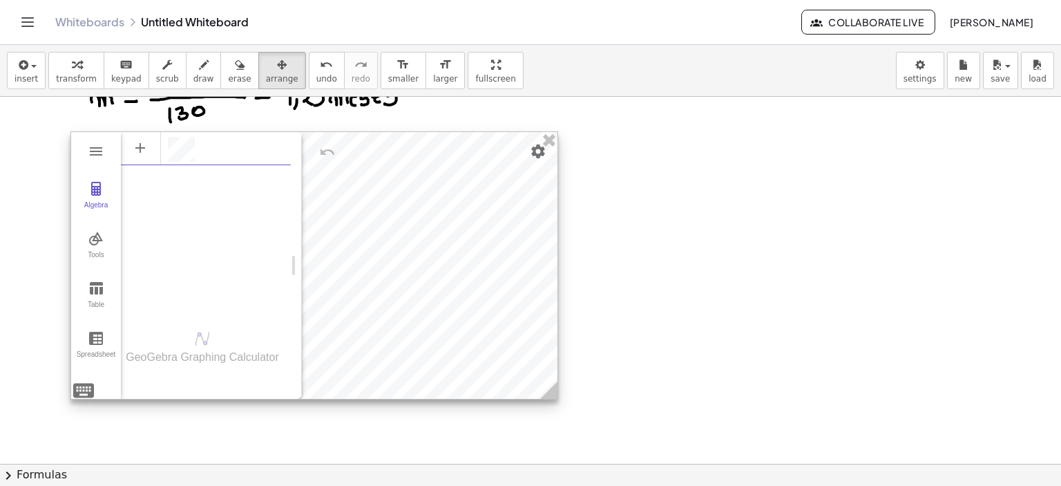
scroll to position [8, 0]
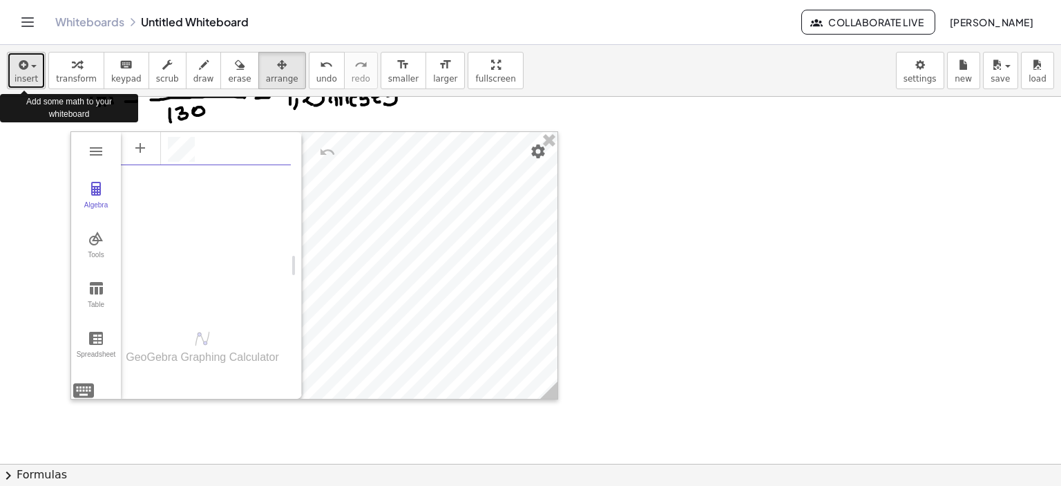
click at [28, 82] on span "insert" at bounding box center [26, 79] width 23 height 10
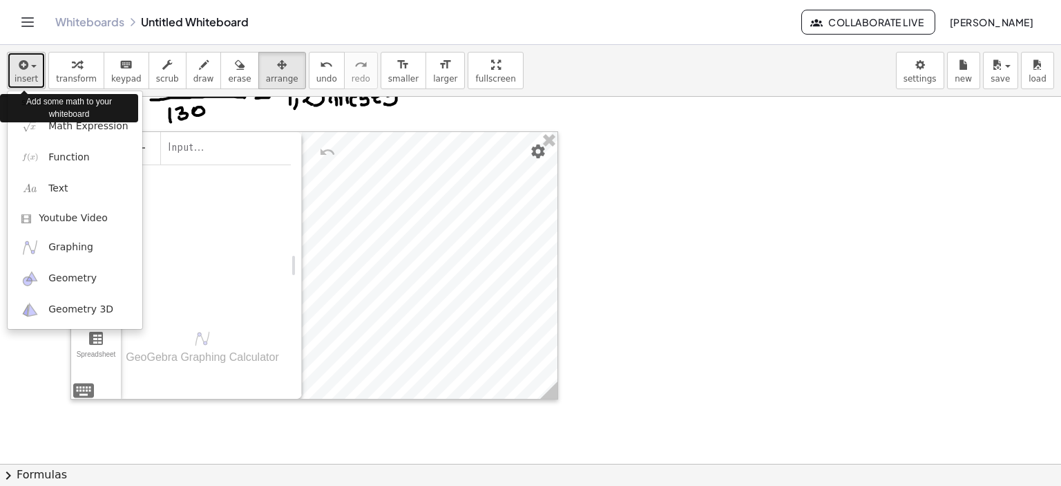
click at [30, 80] on span "insert" at bounding box center [26, 79] width 23 height 10
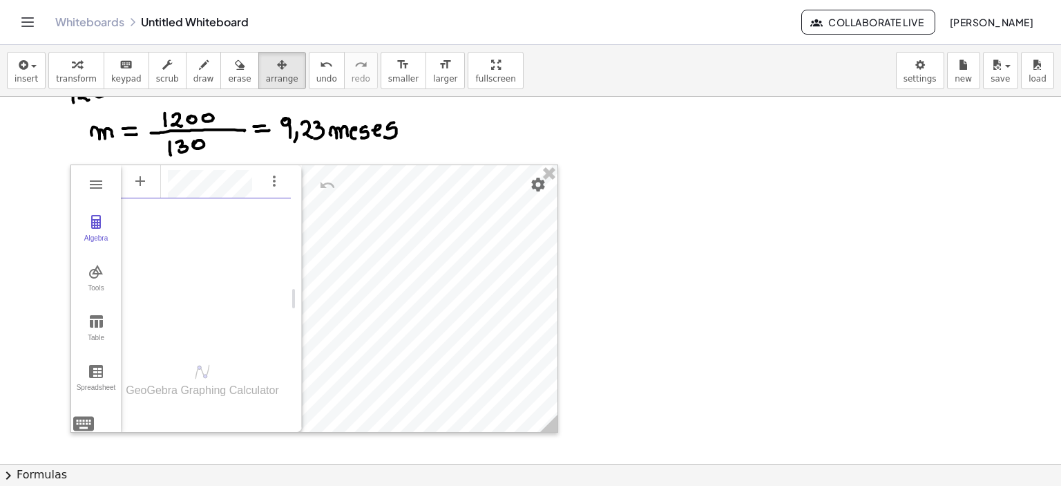
scroll to position [526, 0]
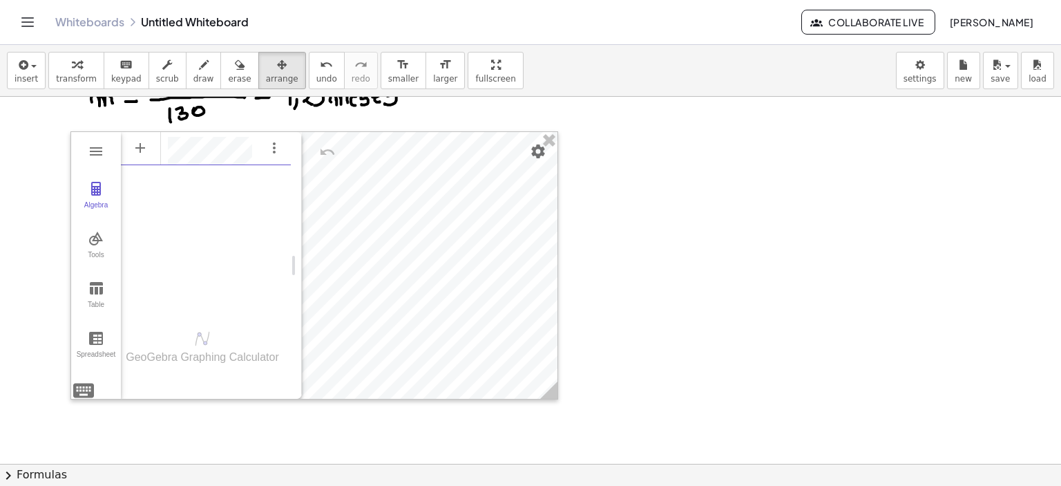
click at [780, 275] on div at bounding box center [530, 122] width 1061 height 1103
click at [760, 275] on div at bounding box center [530, 122] width 1061 height 1103
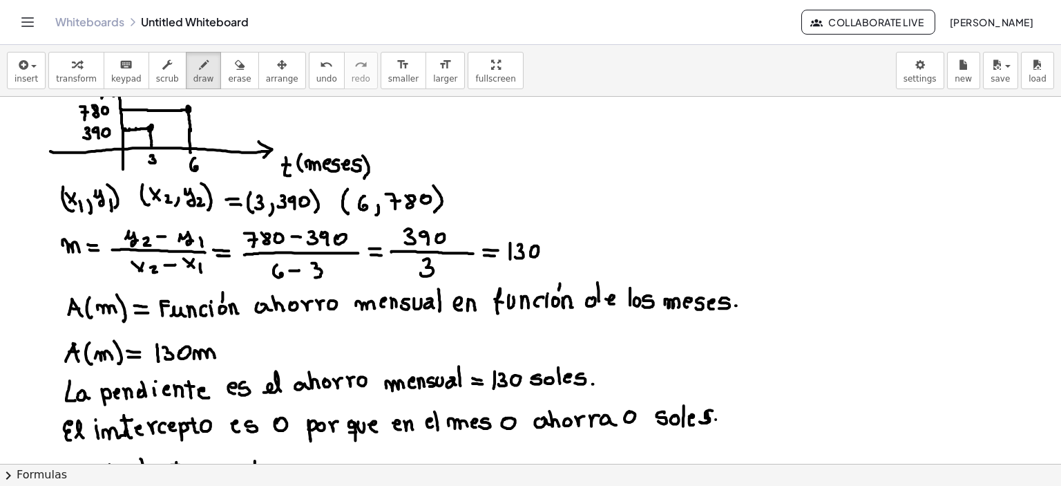
scroll to position [0, 0]
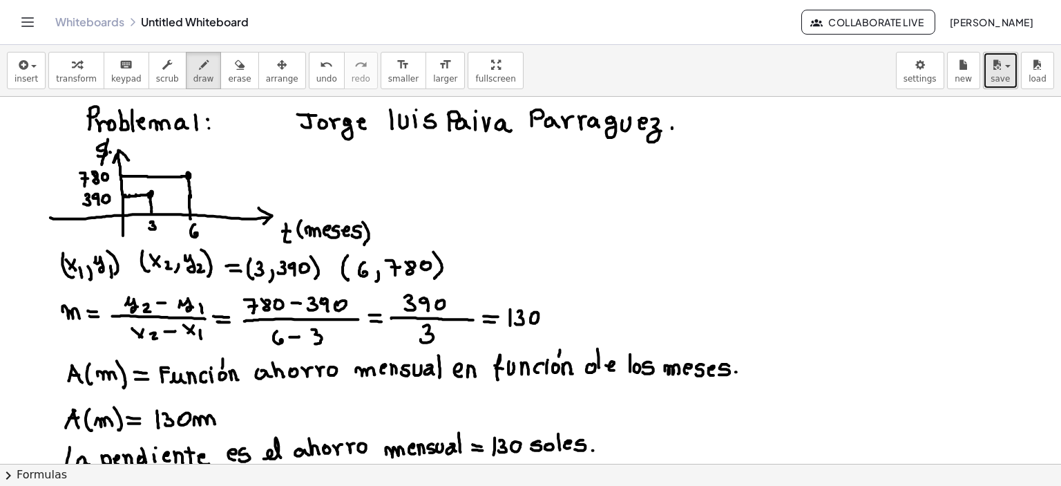
click at [789, 62] on icon "button" at bounding box center [997, 65] width 12 height 17
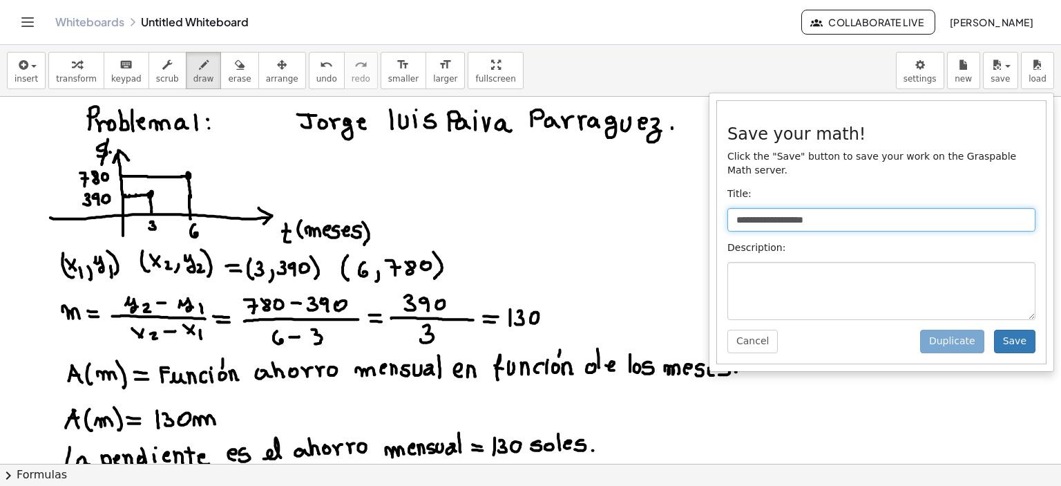
click at [789, 208] on input "**********" at bounding box center [882, 219] width 308 height 23
drag, startPoint x: 831, startPoint y: 207, endPoint x: 655, endPoint y: 219, distance: 176.0
click at [654, 218] on div "**********" at bounding box center [530, 265] width 1061 height 441
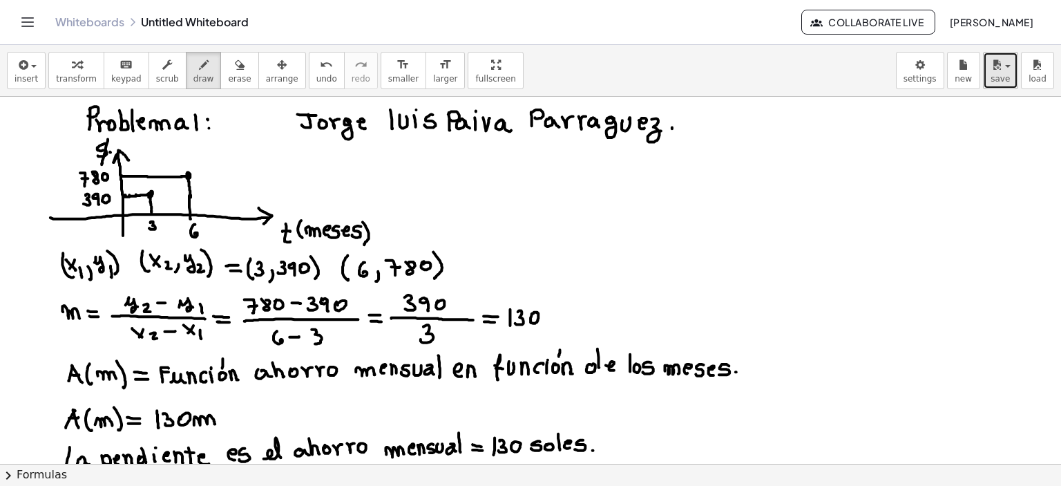
click at [789, 74] on span "save" at bounding box center [1000, 79] width 19 height 10
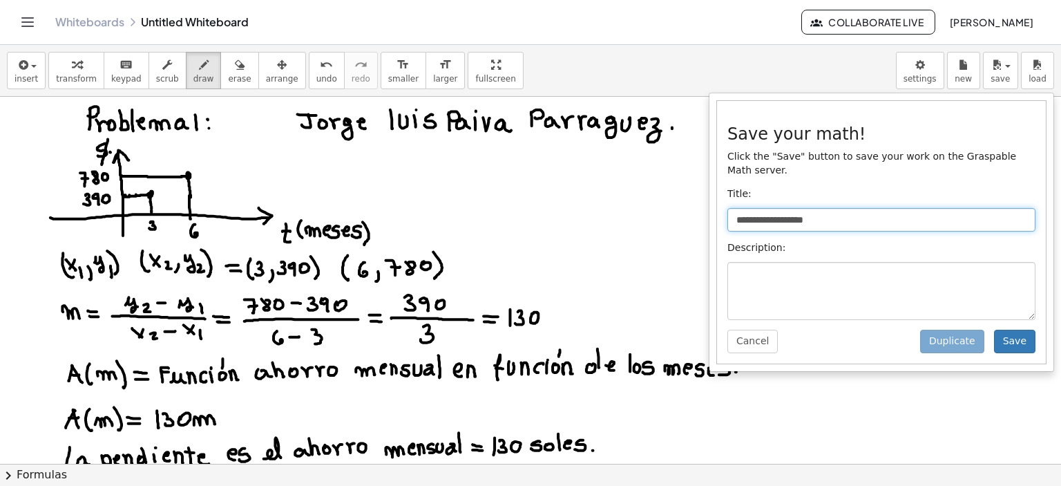
click at [752, 215] on input "**********" at bounding box center [882, 219] width 308 height 23
click at [789, 208] on input "**********" at bounding box center [882, 219] width 308 height 23
type input "*"
type input "**********"
click at [789, 331] on button "Save" at bounding box center [1014, 341] width 41 height 23
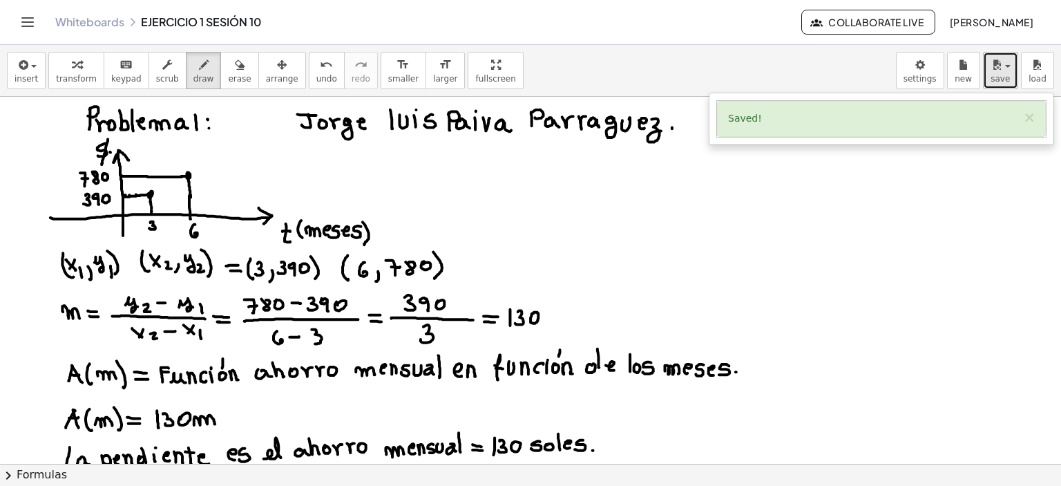
click at [789, 71] on icon "button" at bounding box center [997, 65] width 12 height 17
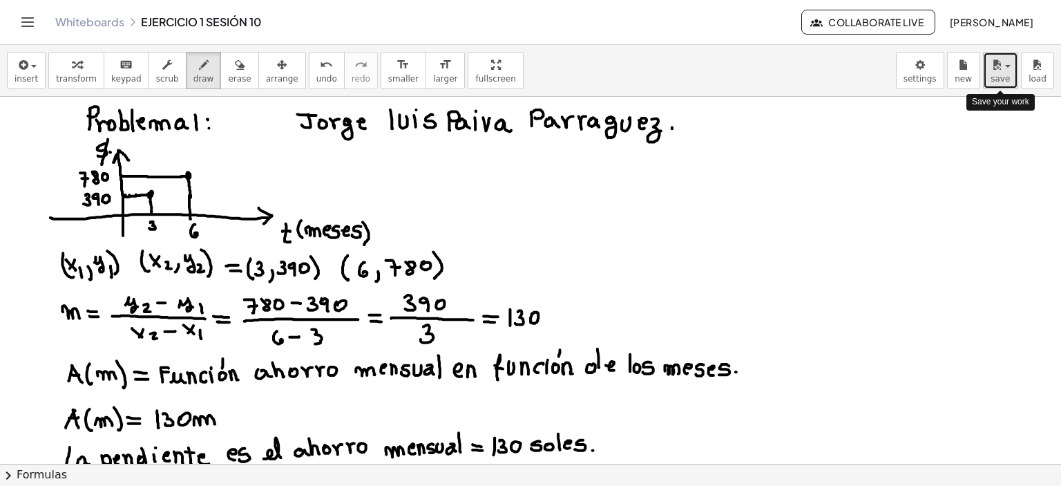
click at [789, 71] on icon "button" at bounding box center [997, 65] width 12 height 17
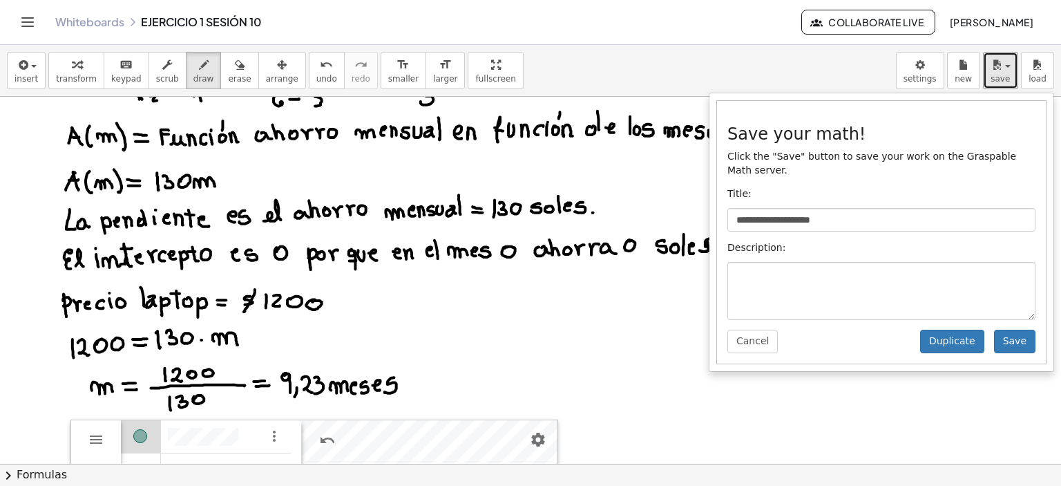
scroll to position [276, 0]
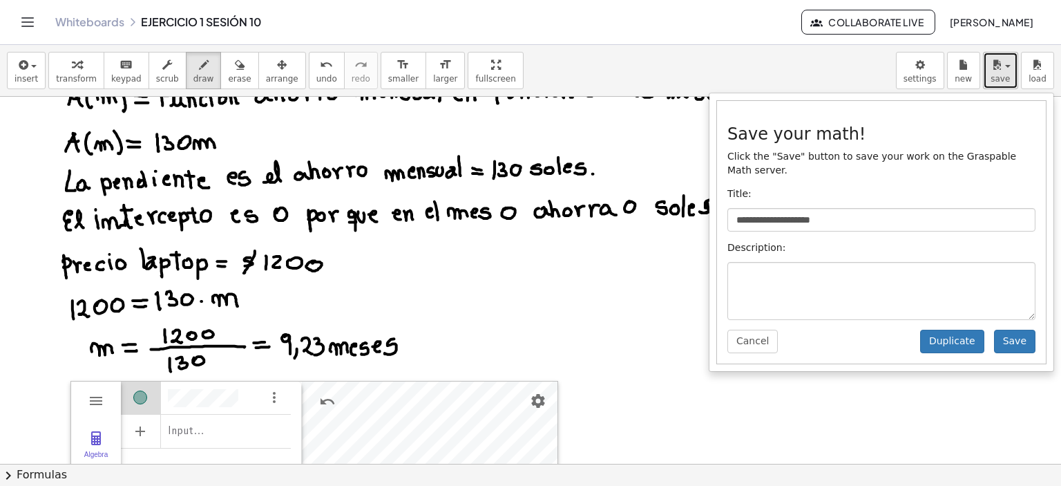
click at [789, 64] on span "button" at bounding box center [1004, 67] width 3 height 10
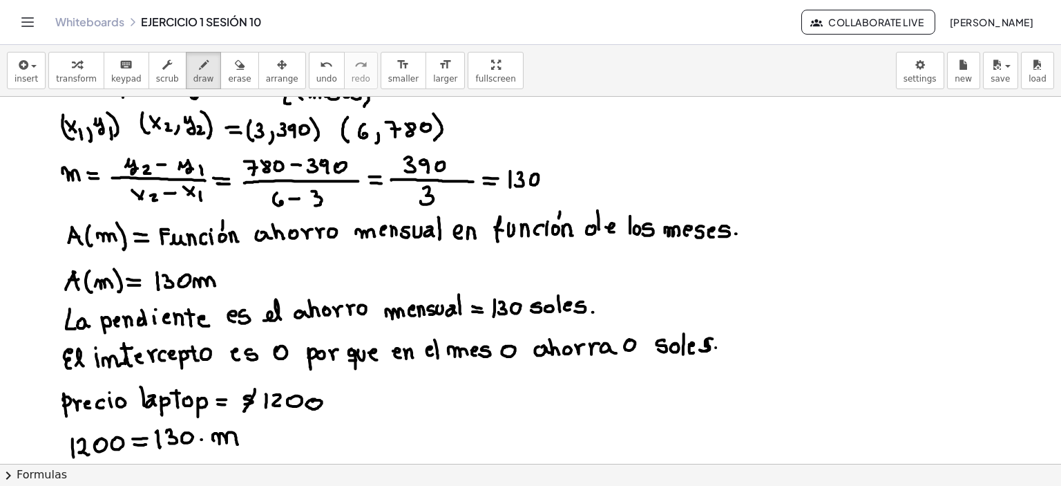
scroll to position [69, 0]
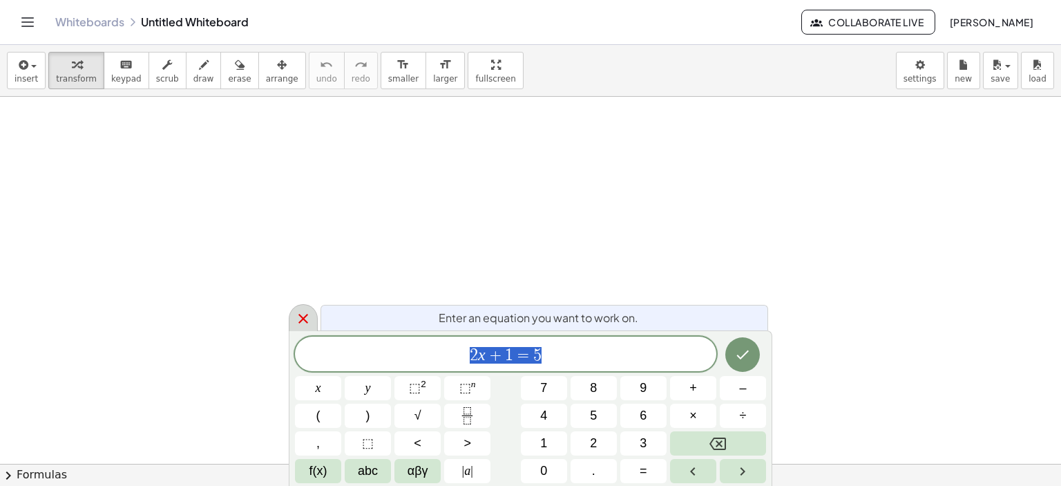
click at [301, 317] on icon at bounding box center [304, 319] width 10 height 10
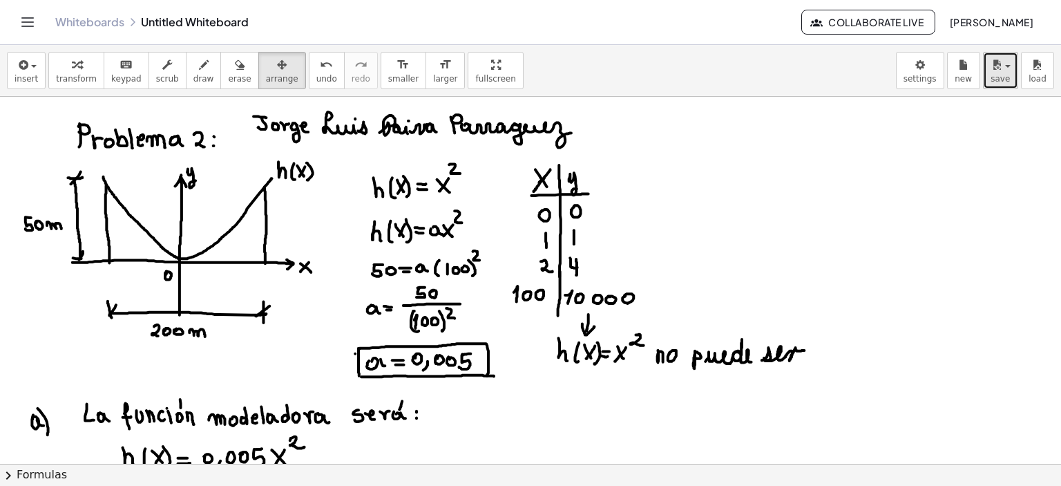
click at [993, 68] on icon "button" at bounding box center [997, 65] width 12 height 17
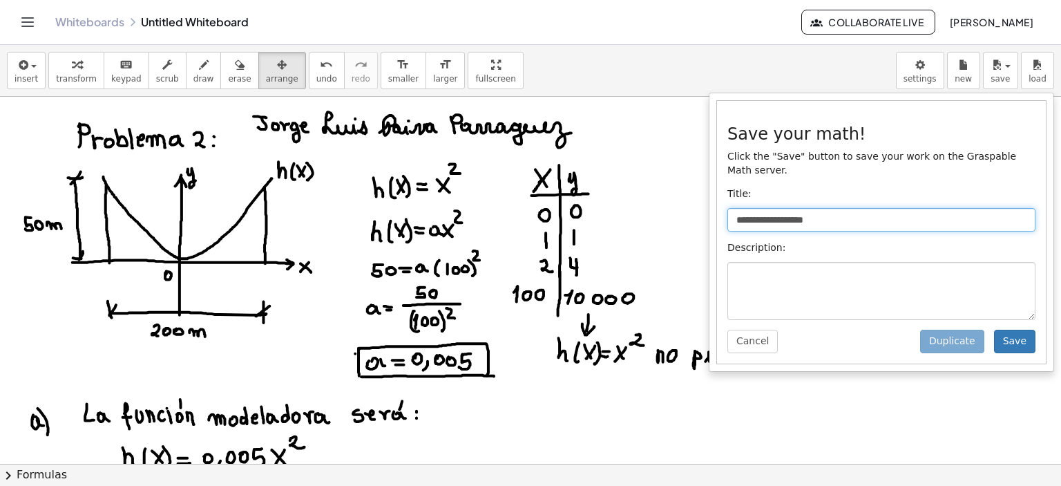
click at [818, 215] on input "**********" at bounding box center [882, 219] width 308 height 23
click at [835, 208] on input "**********" at bounding box center [882, 219] width 308 height 23
type input "*"
type input "**********"
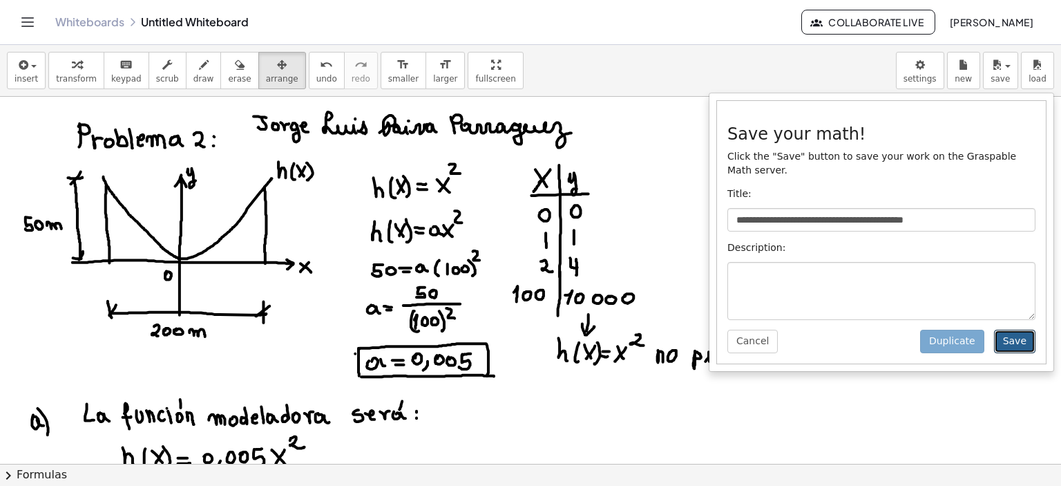
click at [1015, 330] on button "Save" at bounding box center [1014, 341] width 41 height 23
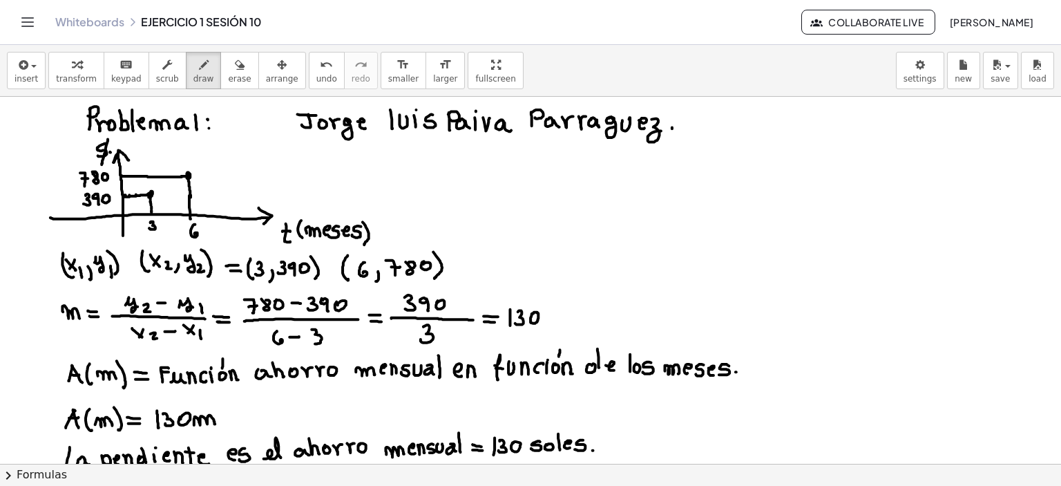
scroll to position [69, 0]
